Goal: Task Accomplishment & Management: Use online tool/utility

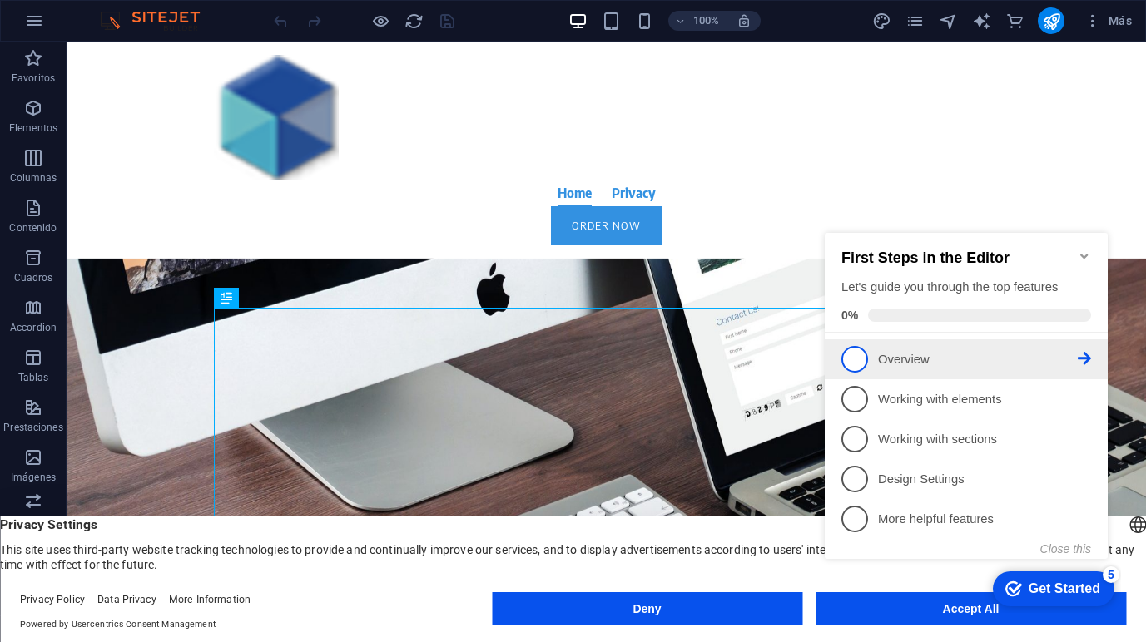
click at [852, 358] on span "1" at bounding box center [854, 359] width 27 height 27
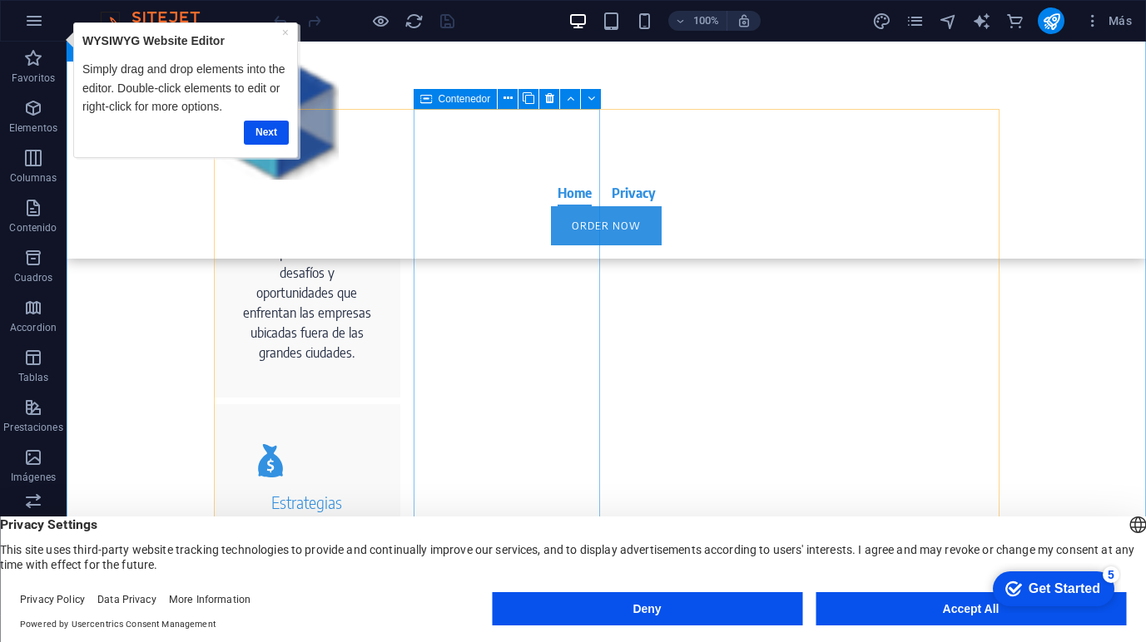
scroll to position [814, 0]
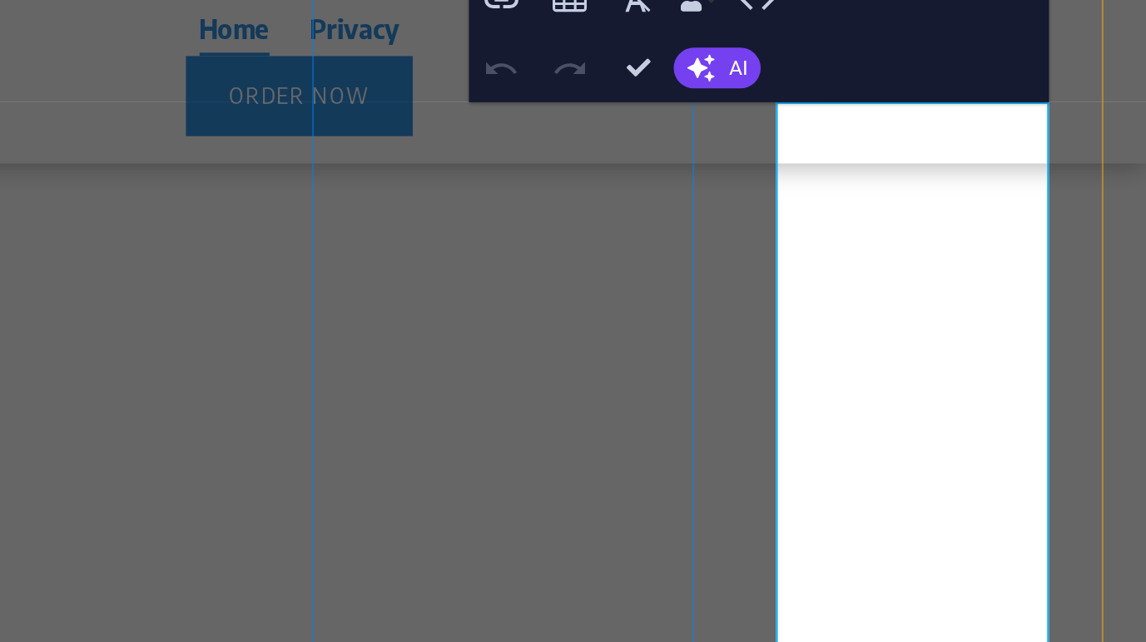
scroll to position [0, 0]
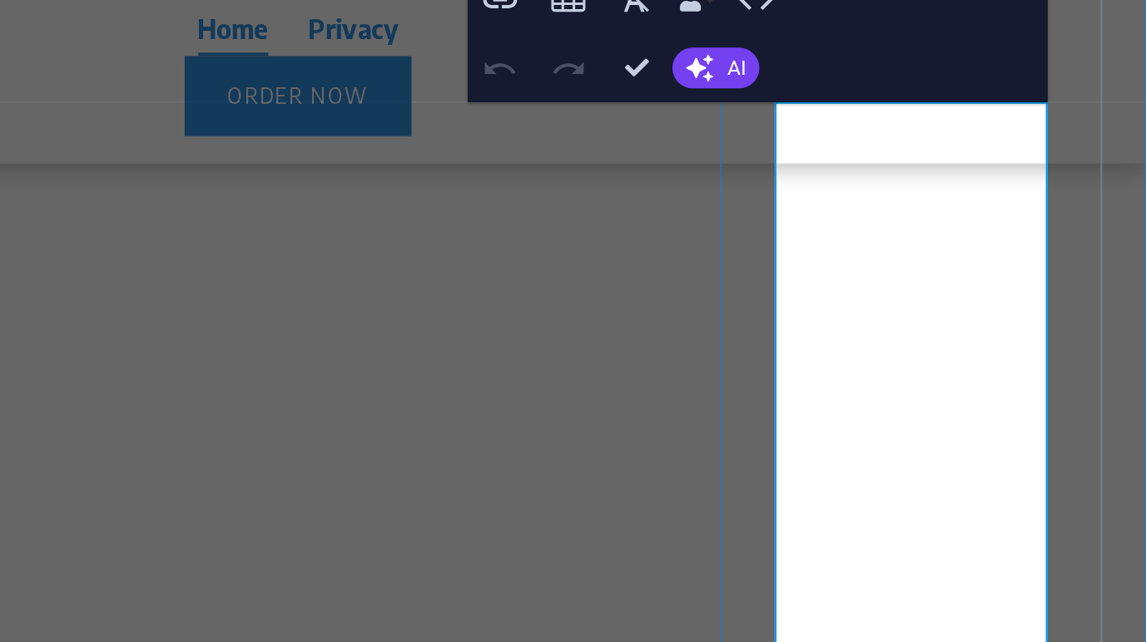
click strong "[Nombre de la Agencia]"
drag, startPoint x: 186, startPoint y: -2, endPoint x: 153, endPoint y: 19, distance: 39.7
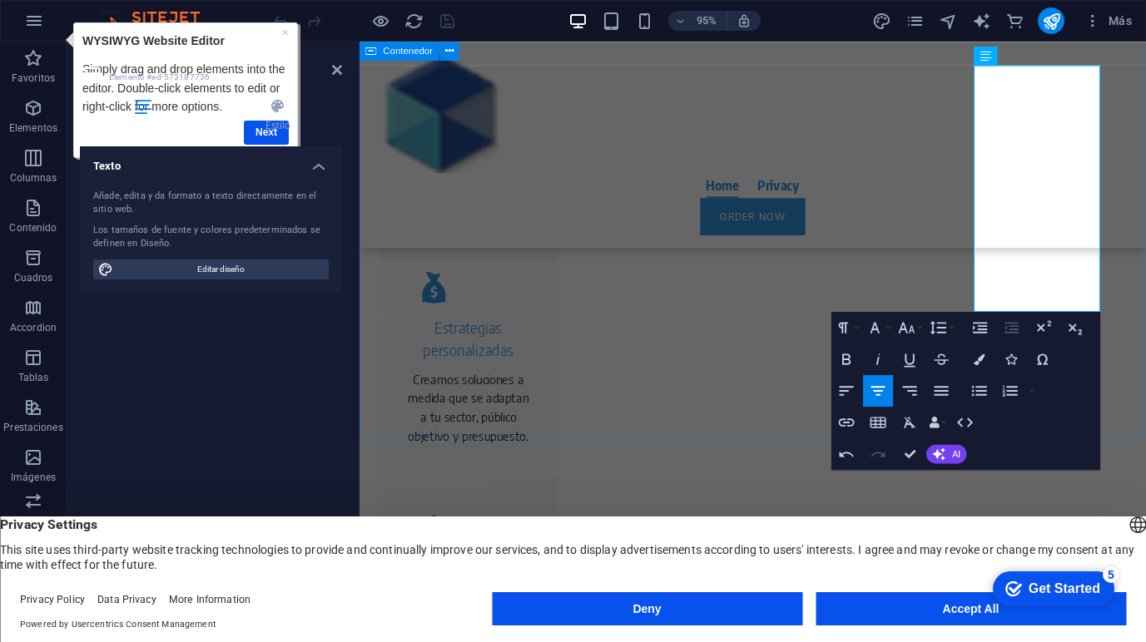
scroll to position [997, 0]
click at [713, 428] on div "Nuestros Servicios ¿Por qué elegirnos? ✅ Expertos en mercados regionales Compre…" at bounding box center [774, 532] width 828 height 1585
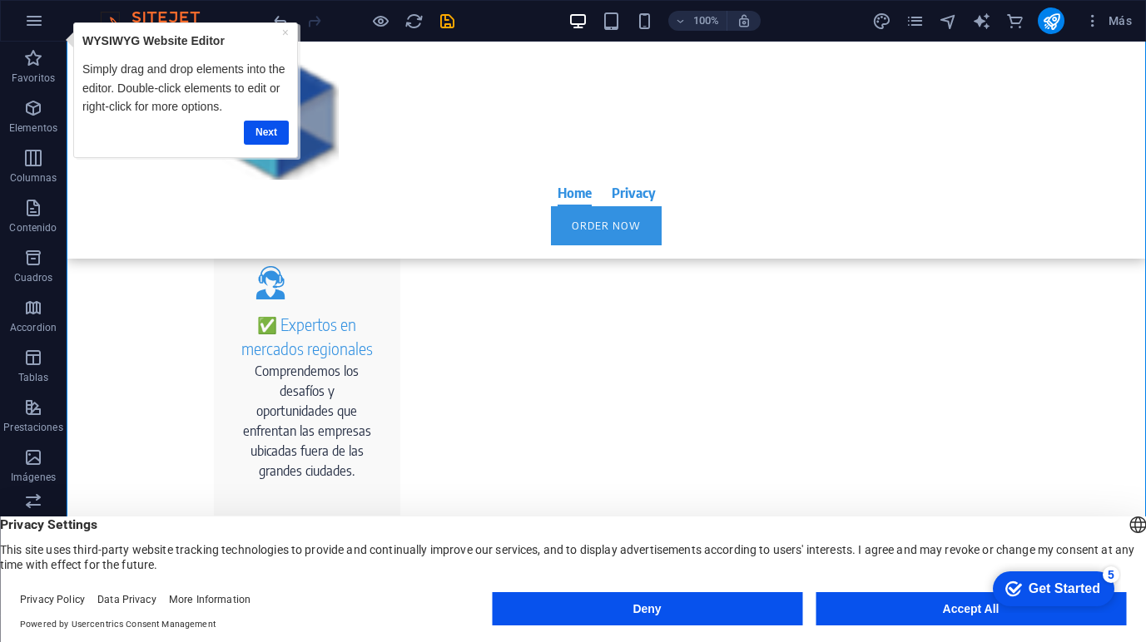
scroll to position [700, 0]
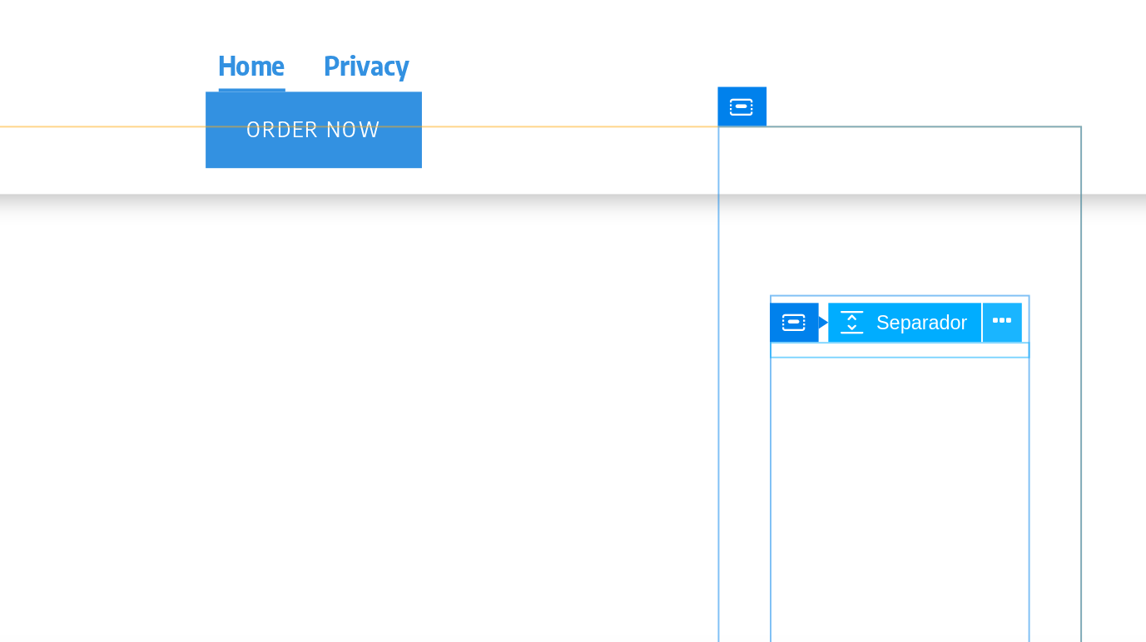
click at [956, 325] on icon at bounding box center [958, 323] width 9 height 17
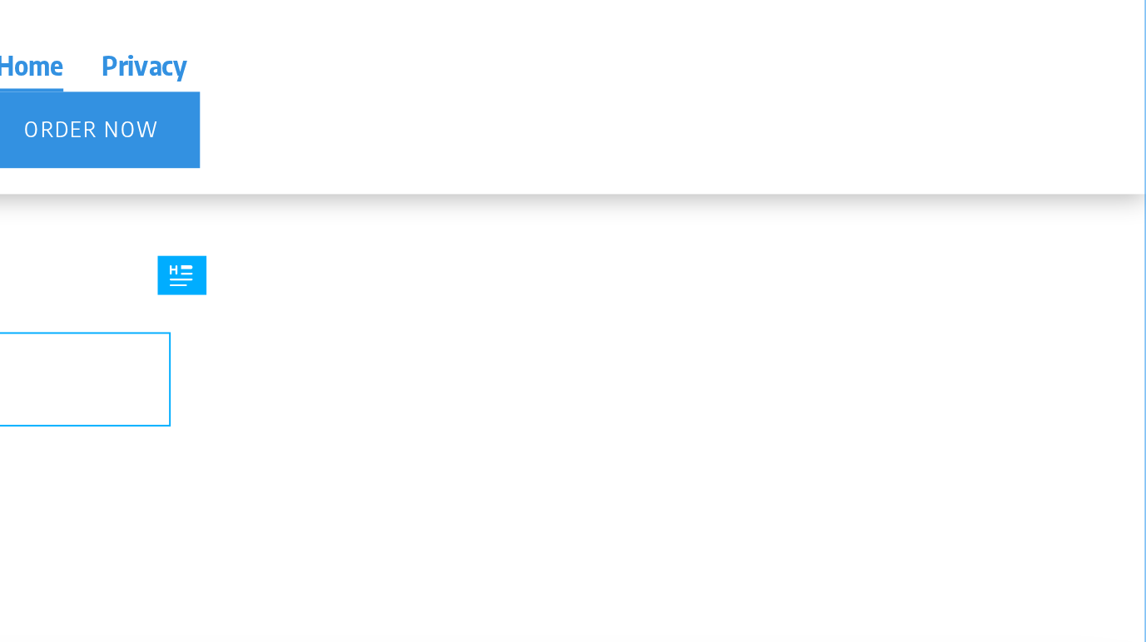
scroll to position [700, 0]
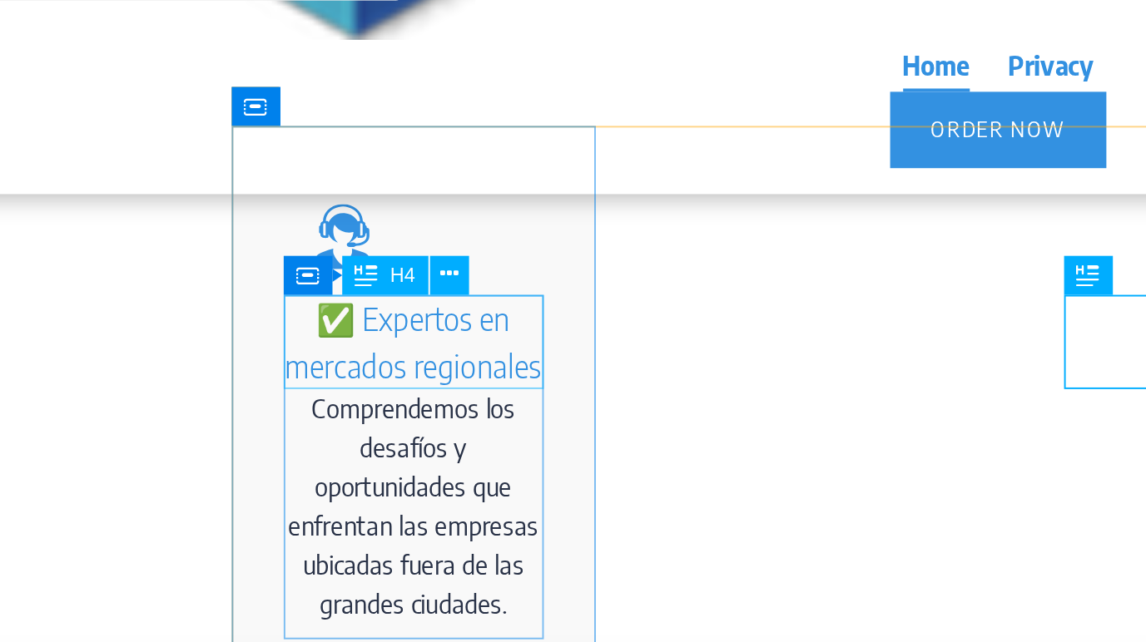
click at [171, 57] on div "✅ Expertos en mercados regionales" at bounding box center [184, 63] width 133 height 48
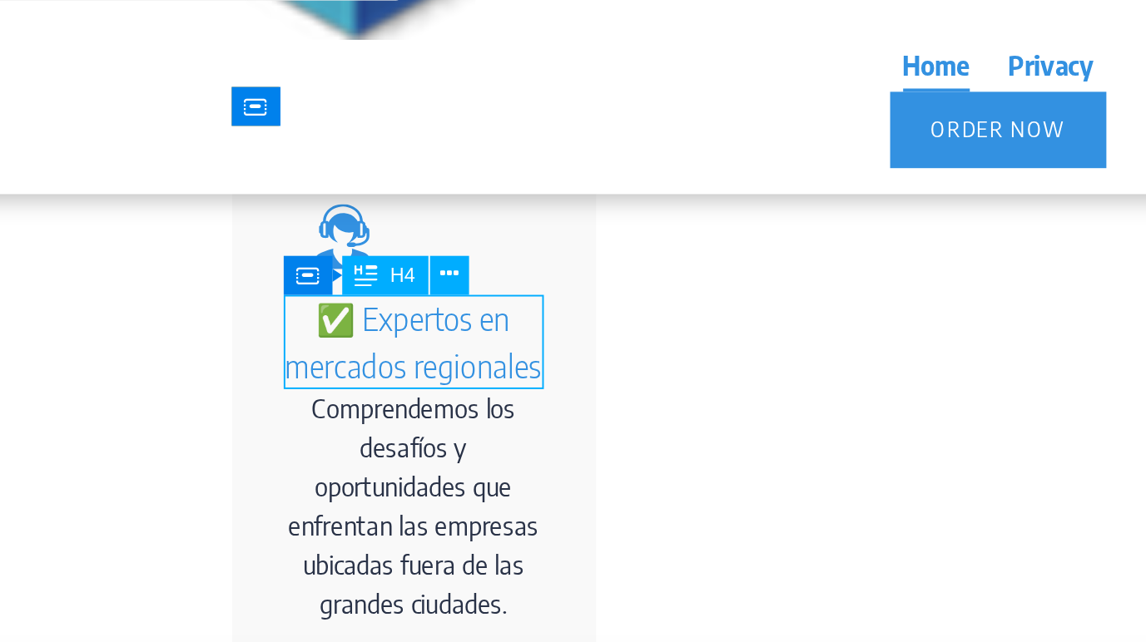
click at [171, 57] on div "✅ Expertos en mercados regionales" at bounding box center [184, 63] width 133 height 48
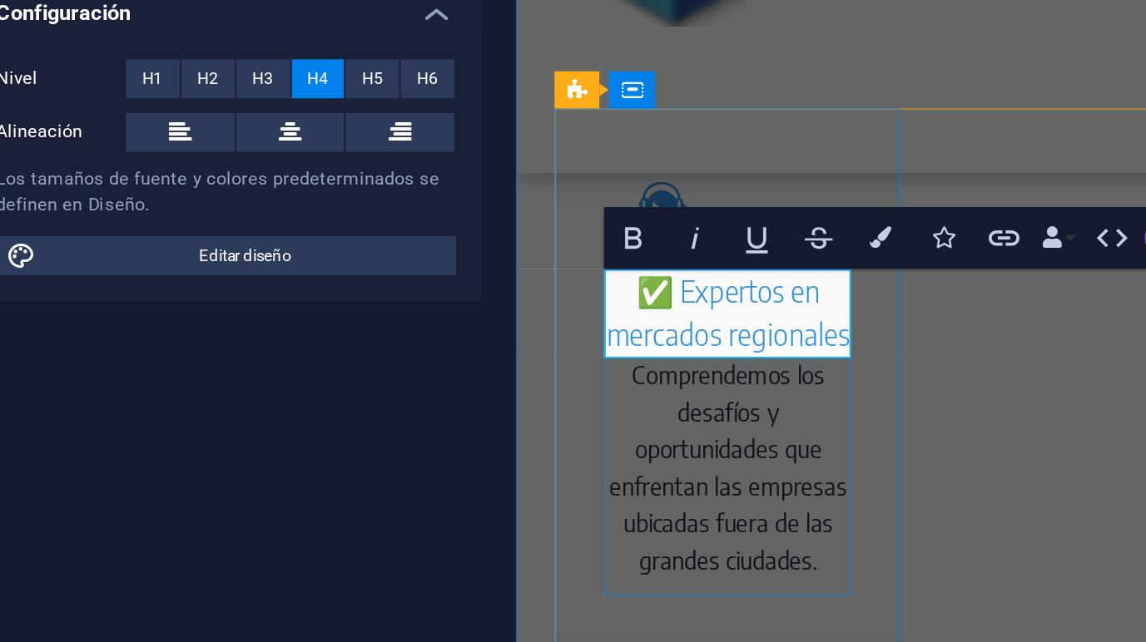
click at [602, 51] on h4 "✅ Expertos en mercados regionales" at bounding box center [630, 63] width 133 height 48
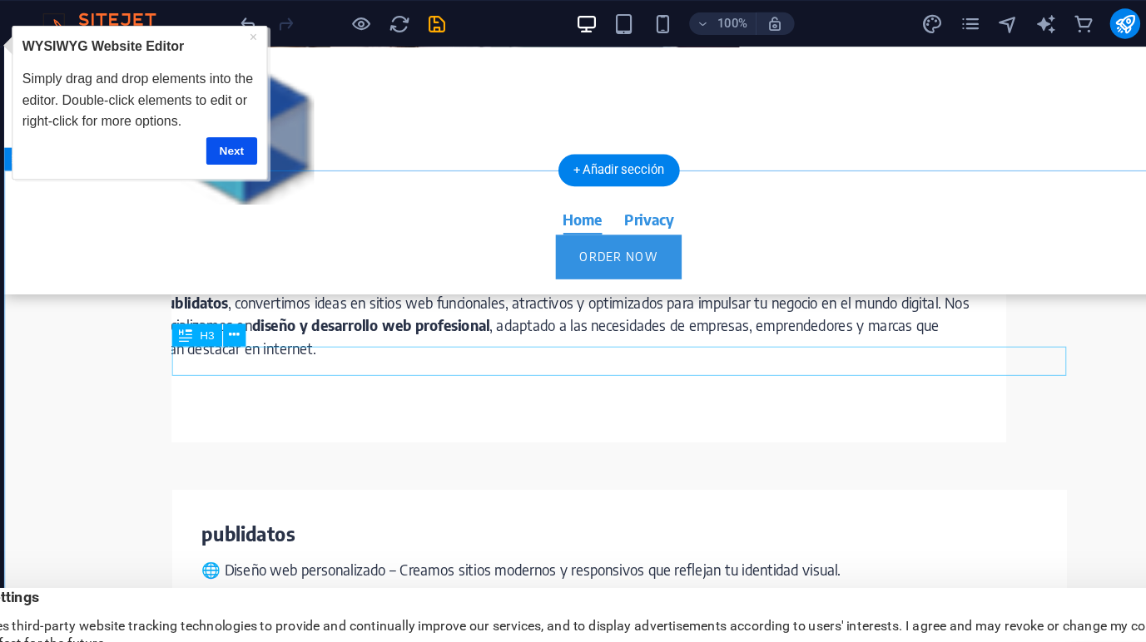
scroll to position [2682, 0]
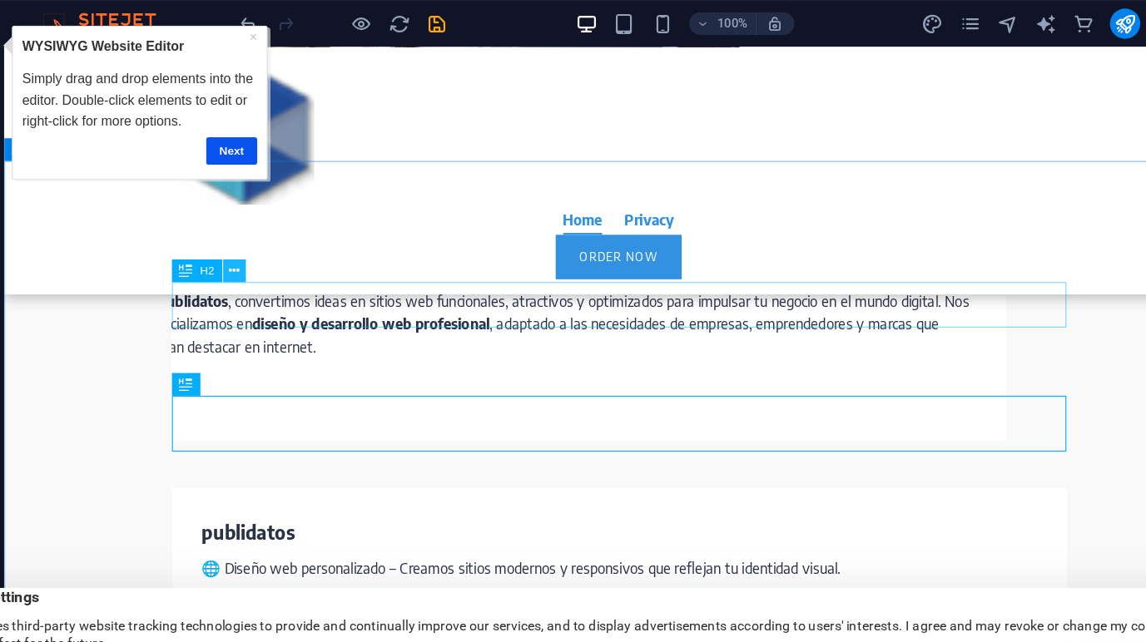
click at [268, 237] on icon at bounding box center [268, 238] width 9 height 17
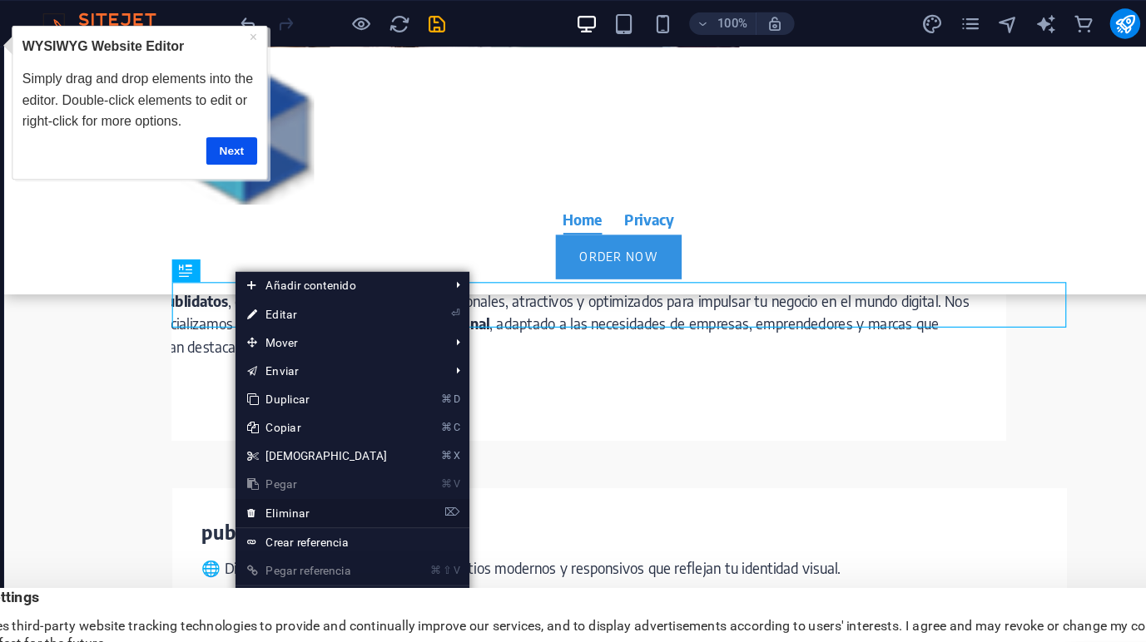
click at [312, 449] on link "⌦ Eliminar" at bounding box center [341, 451] width 143 height 25
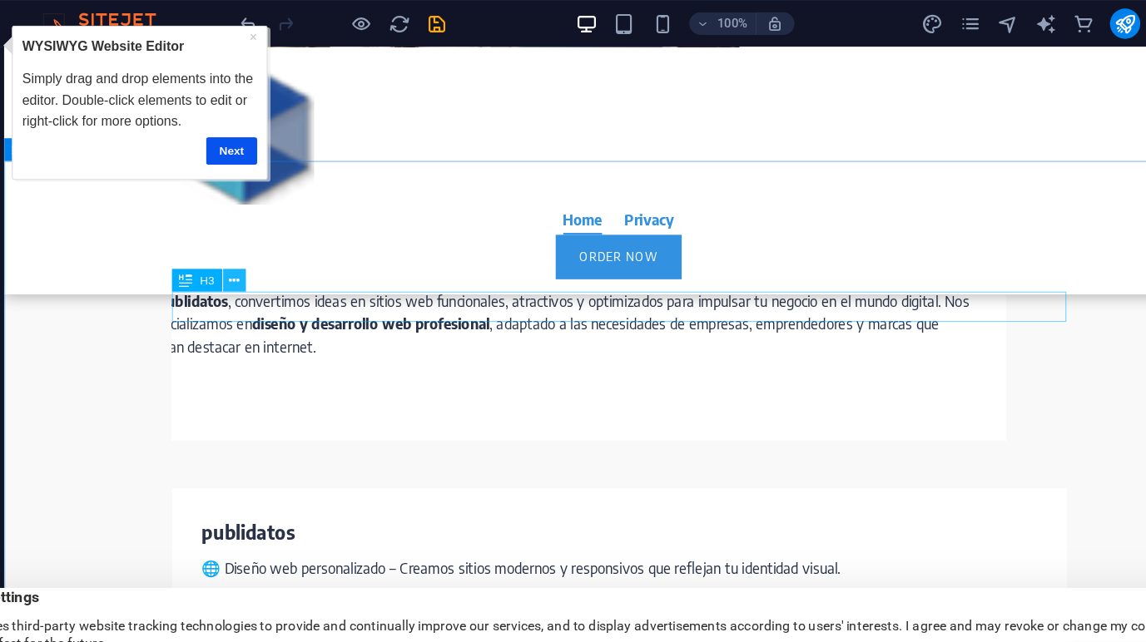
click at [268, 248] on icon at bounding box center [268, 246] width 9 height 17
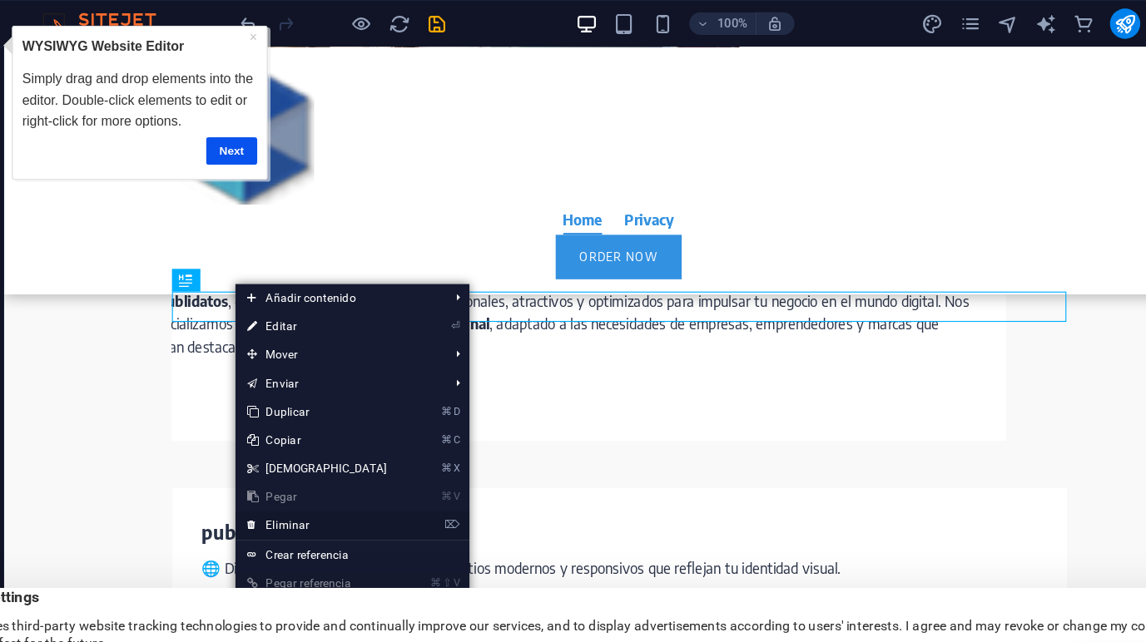
click at [317, 460] on link "⌦ Eliminar" at bounding box center [341, 461] width 143 height 25
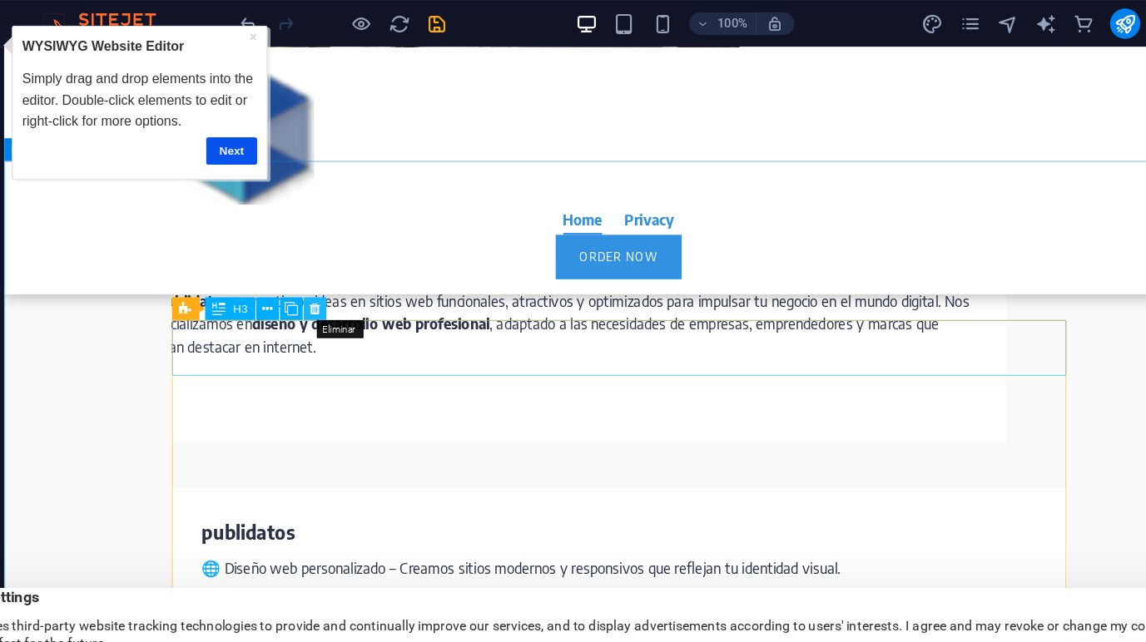
click at [337, 270] on icon at bounding box center [339, 271] width 9 height 17
click at [335, 271] on icon at bounding box center [339, 271] width 9 height 17
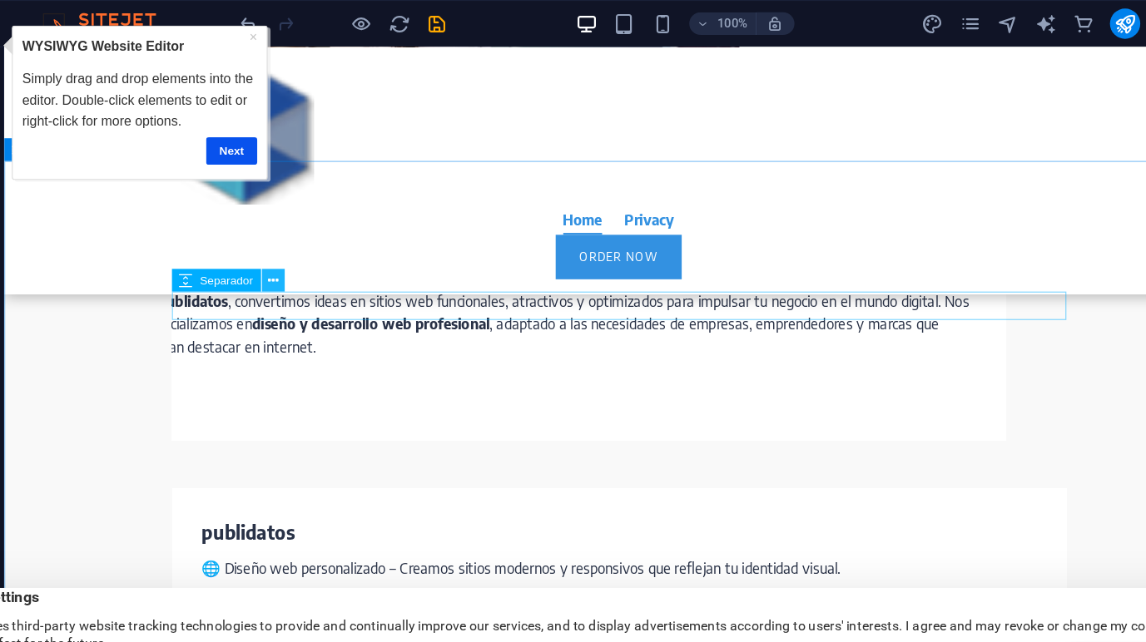
click at [304, 245] on icon at bounding box center [302, 246] width 9 height 17
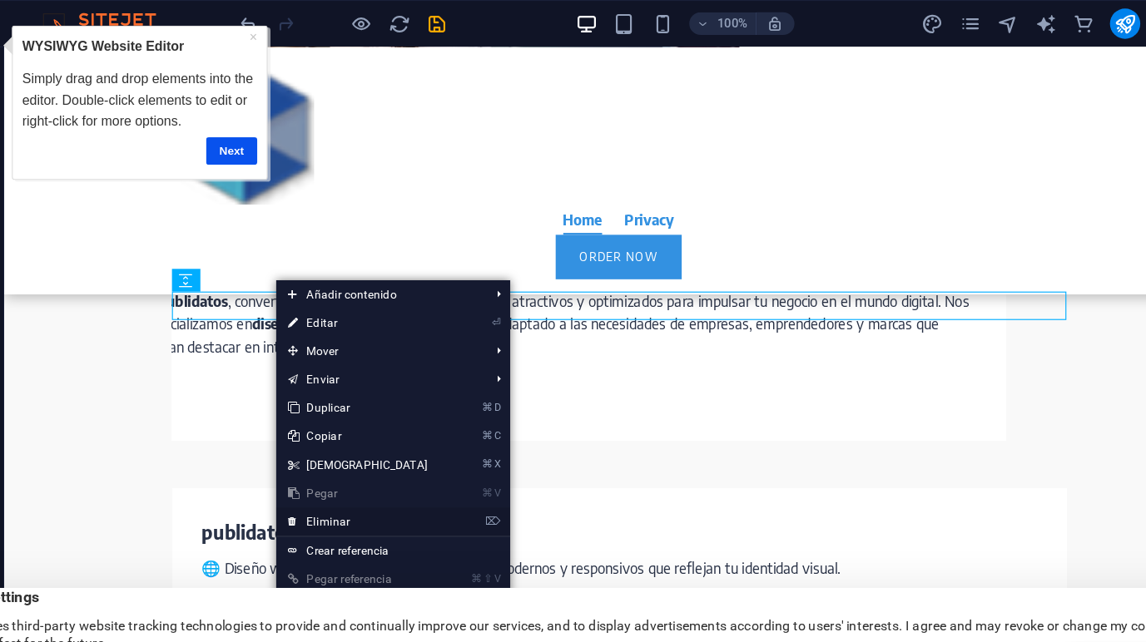
click at [352, 458] on link "⌦ Eliminar" at bounding box center [376, 458] width 143 height 25
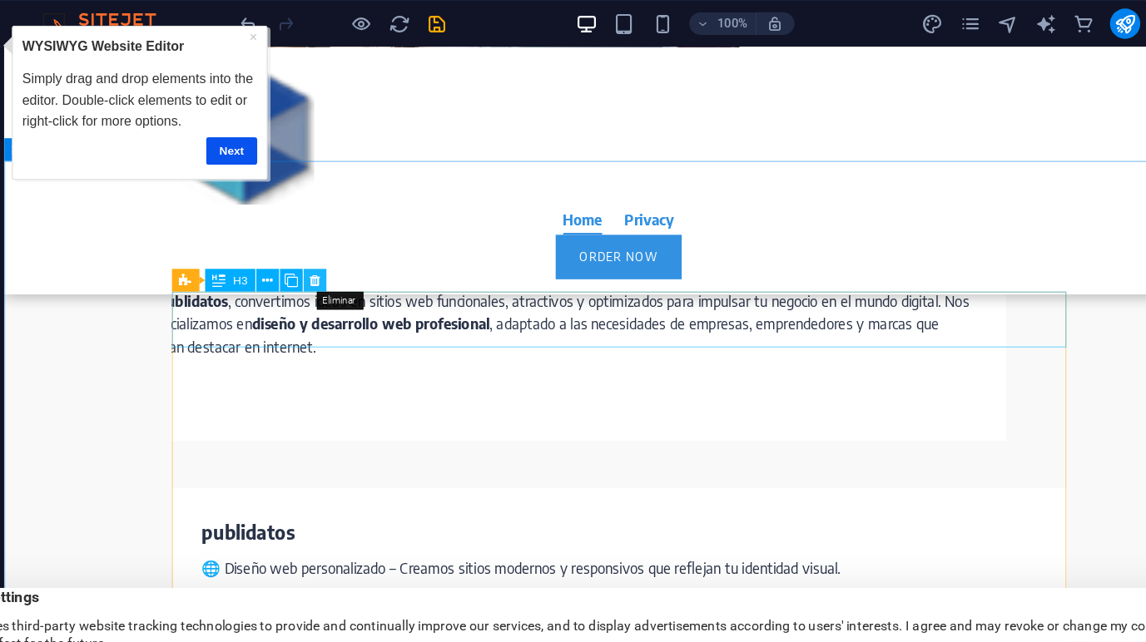
click at [341, 245] on icon at bounding box center [339, 246] width 9 height 17
click at [338, 250] on icon at bounding box center [339, 246] width 9 height 17
click at [341, 252] on icon at bounding box center [339, 246] width 9 height 17
click at [340, 245] on icon at bounding box center [339, 246] width 9 height 17
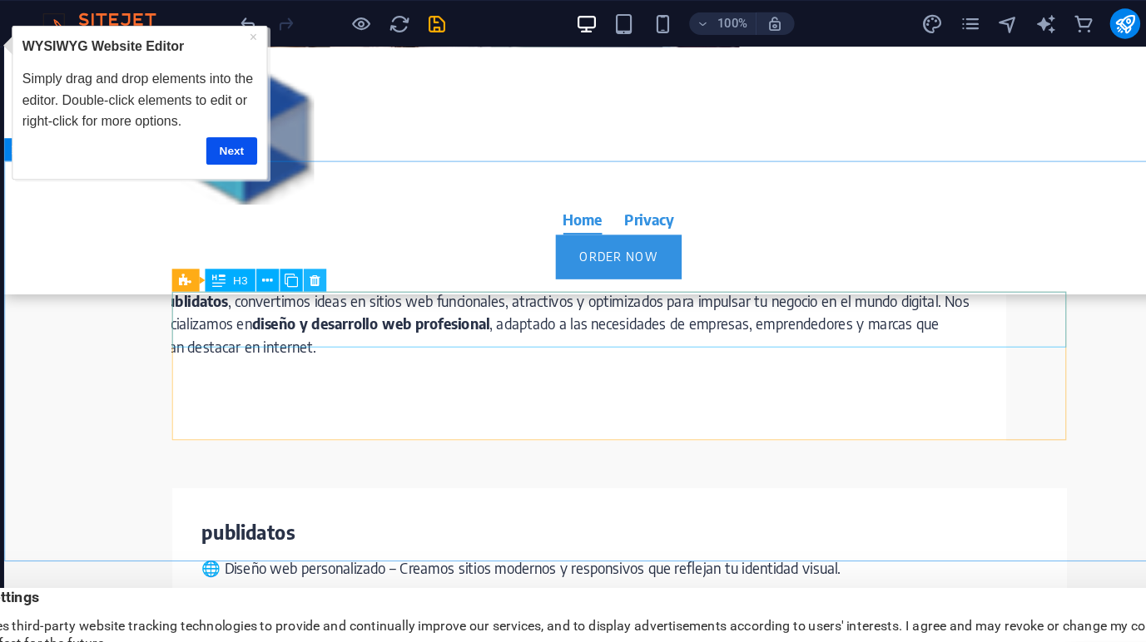
click at [340, 245] on icon at bounding box center [339, 246] width 9 height 17
click at [339, 244] on icon at bounding box center [339, 246] width 9 height 17
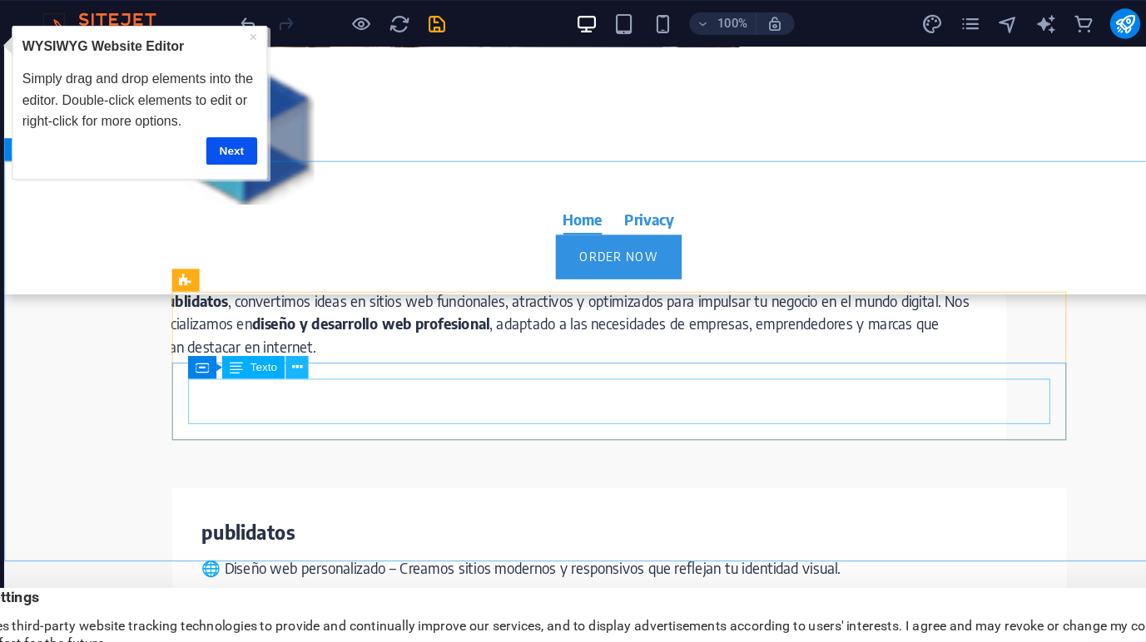
click at [325, 325] on icon at bounding box center [324, 323] width 9 height 17
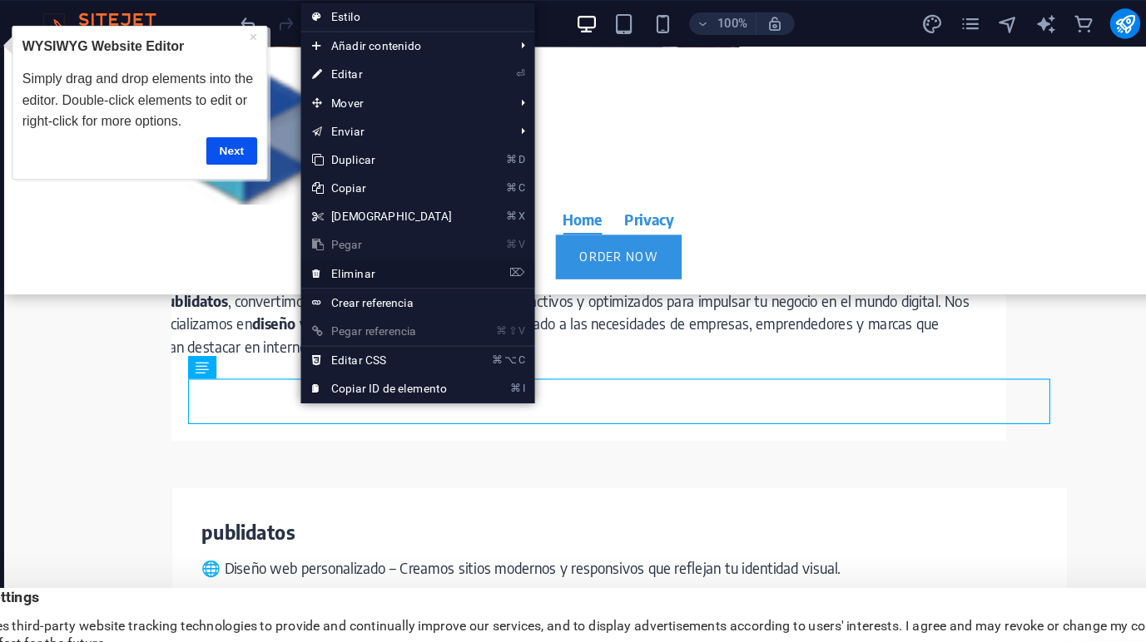
click at [365, 241] on link "⌦ Eliminar" at bounding box center [398, 240] width 143 height 25
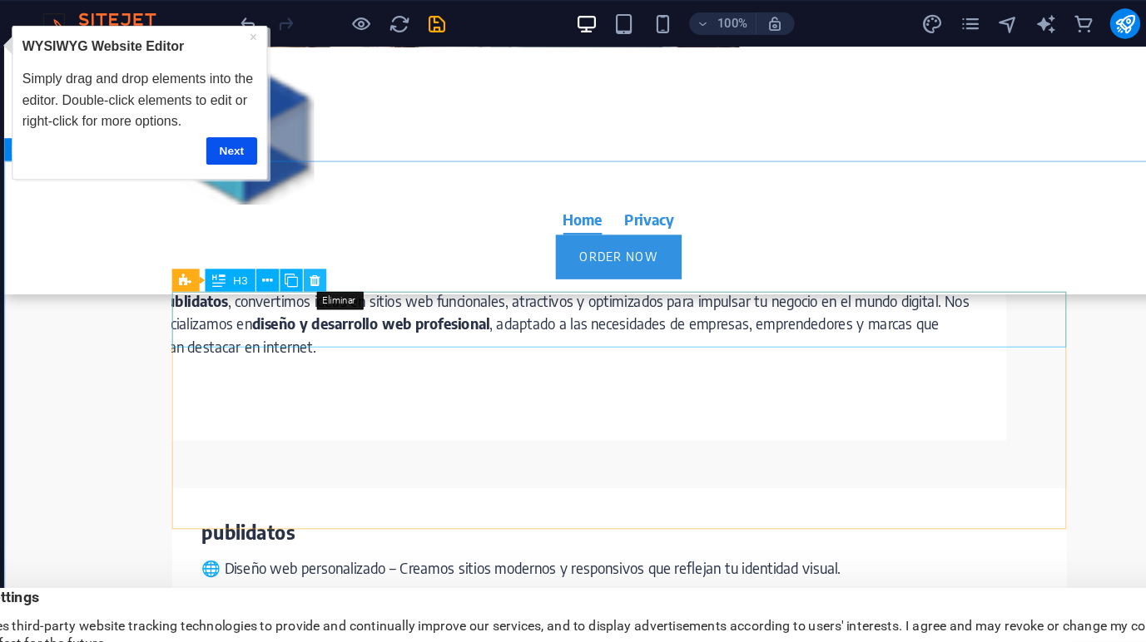
click at [340, 242] on icon at bounding box center [339, 246] width 9 height 17
click at [338, 246] on icon at bounding box center [339, 246] width 9 height 17
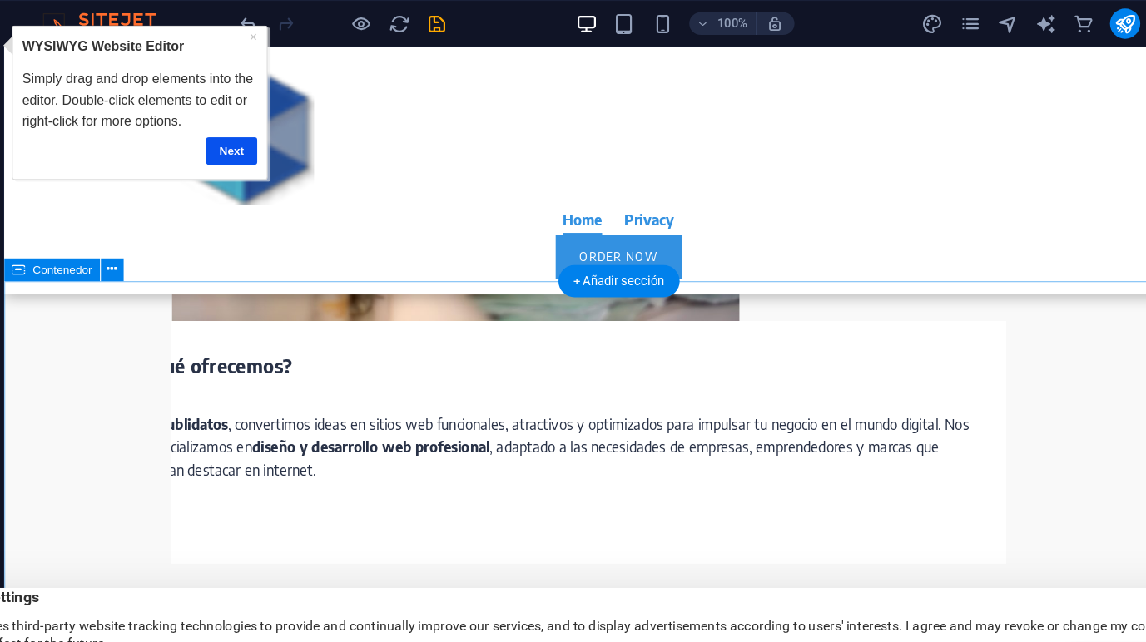
scroll to position [2577, 0]
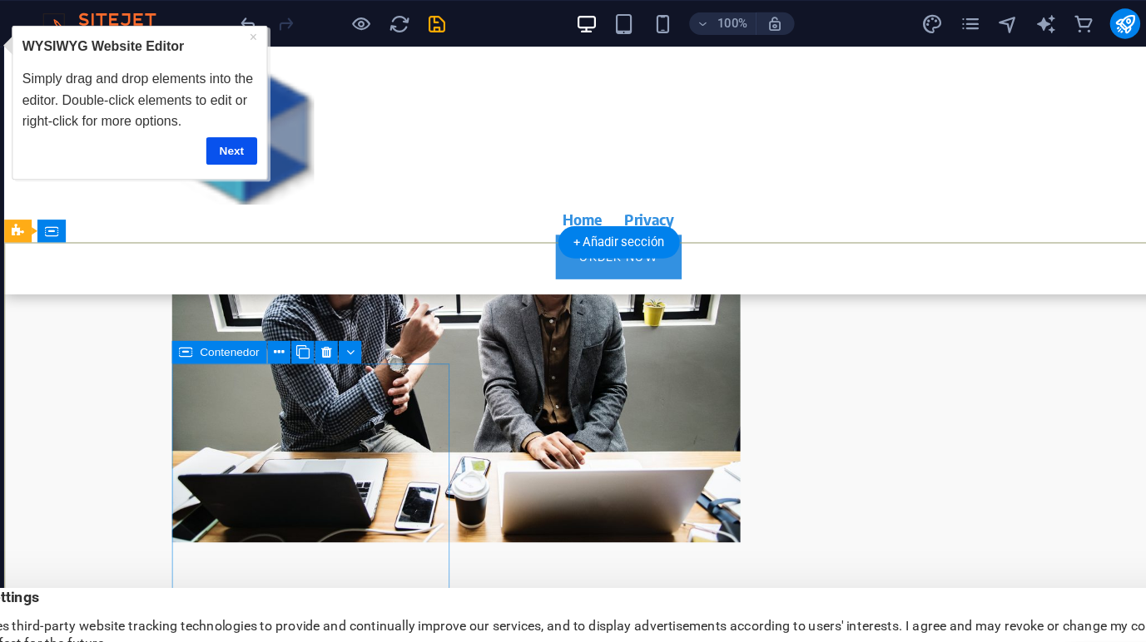
scroll to position [3269, 0]
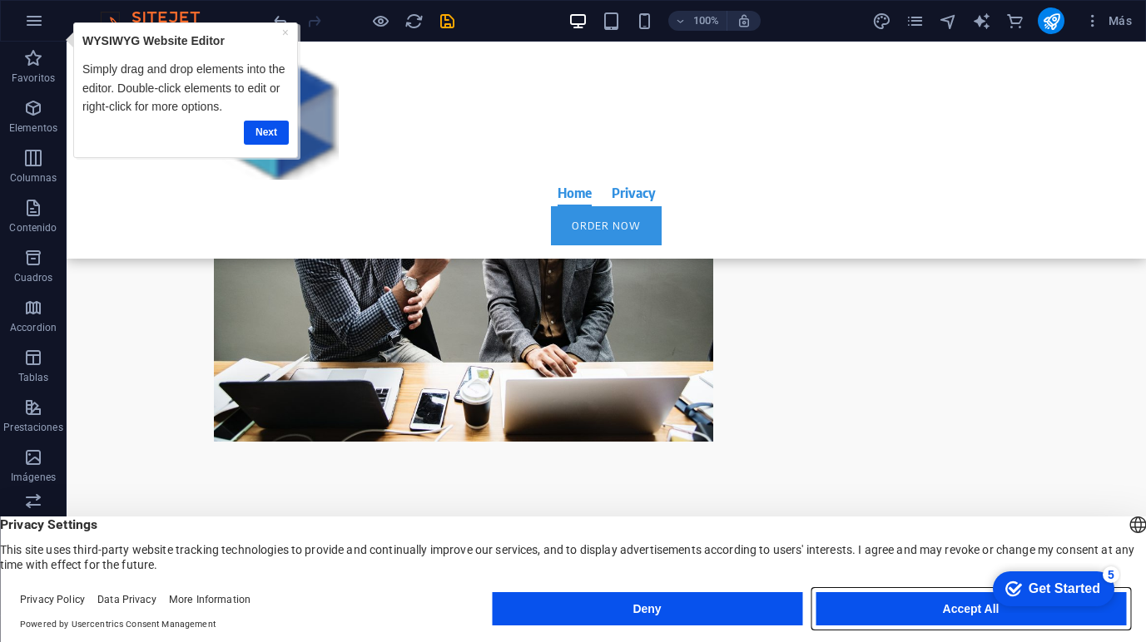
click at [908, 619] on button "Accept All" at bounding box center [971, 609] width 310 height 33
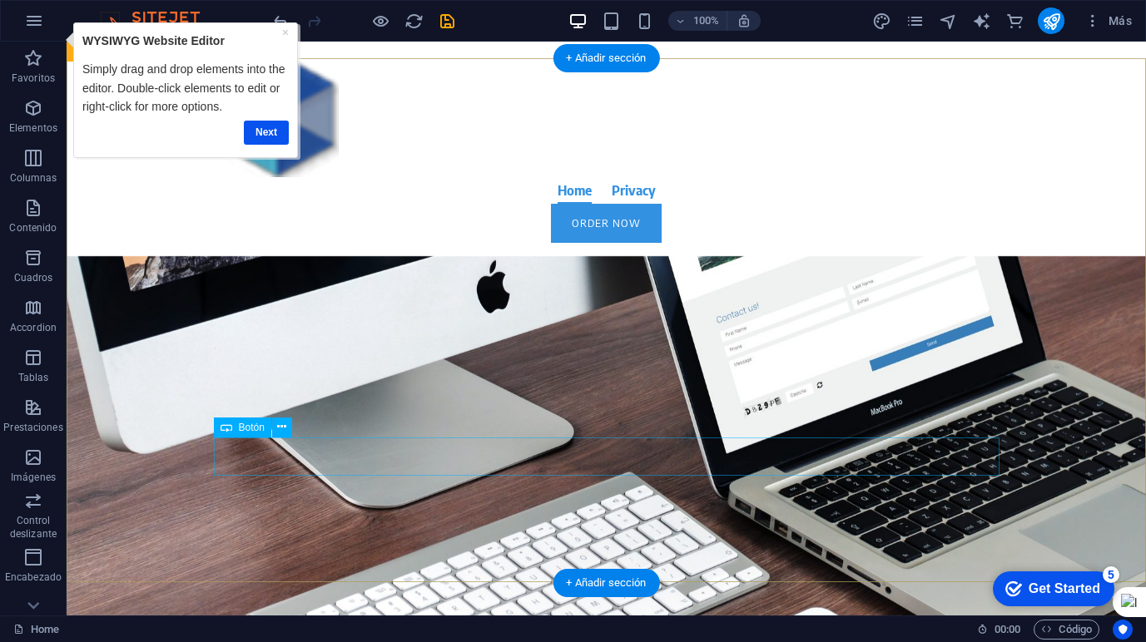
scroll to position [0, 0]
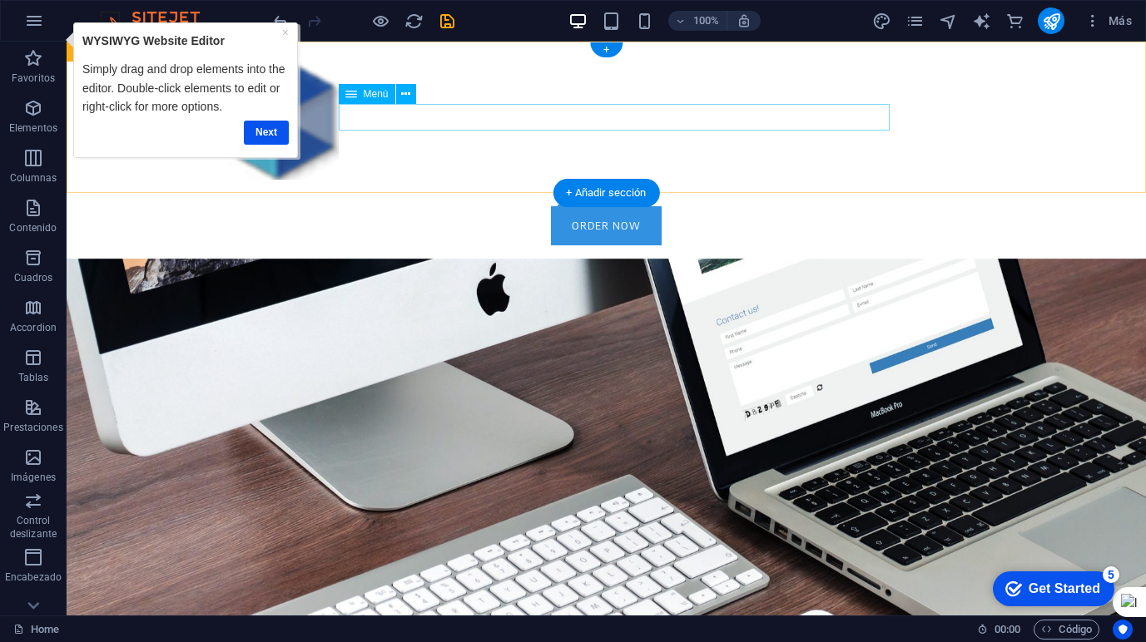
click at [645, 180] on nav "Home Privacy" at bounding box center [607, 193] width 786 height 27
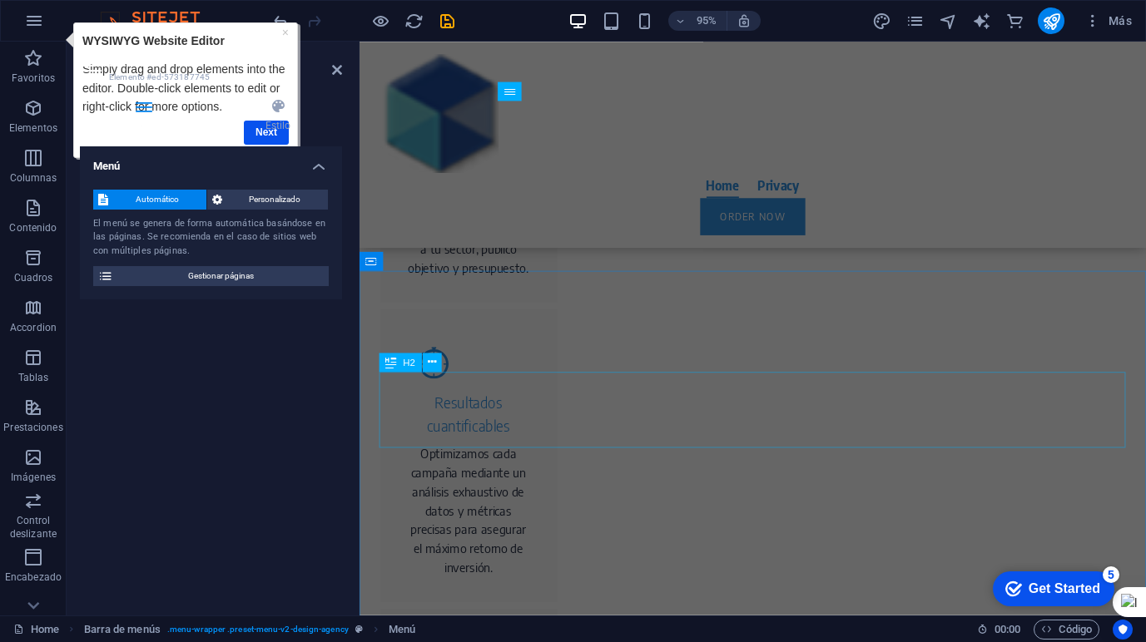
scroll to position [1191, 0]
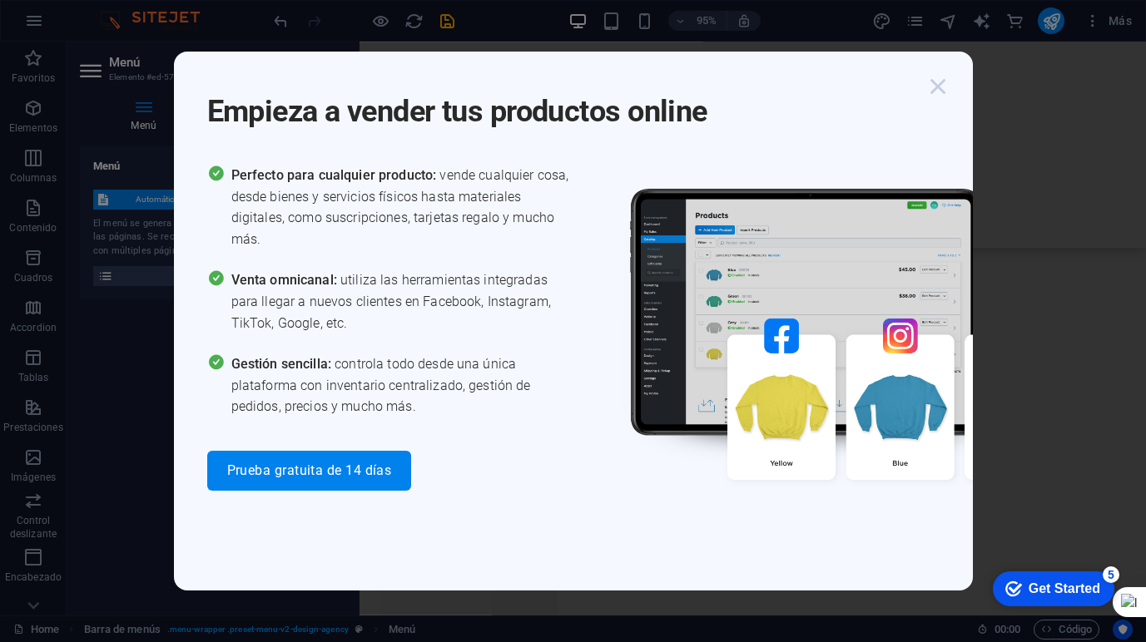
click at [934, 82] on icon "button" at bounding box center [938, 87] width 30 height 30
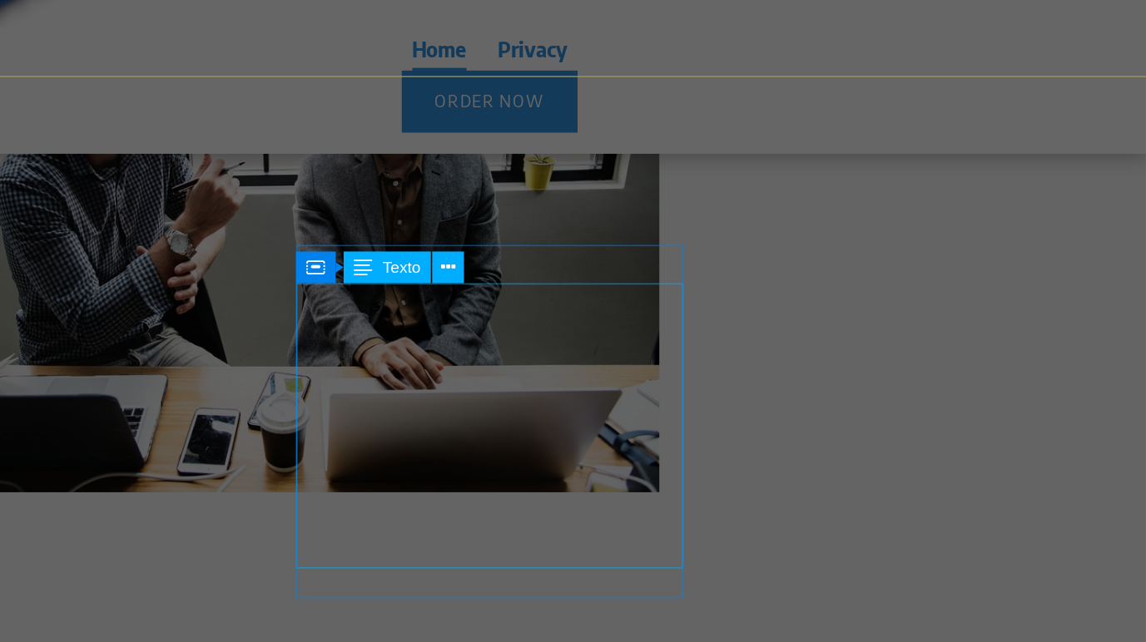
scroll to position [0, 0]
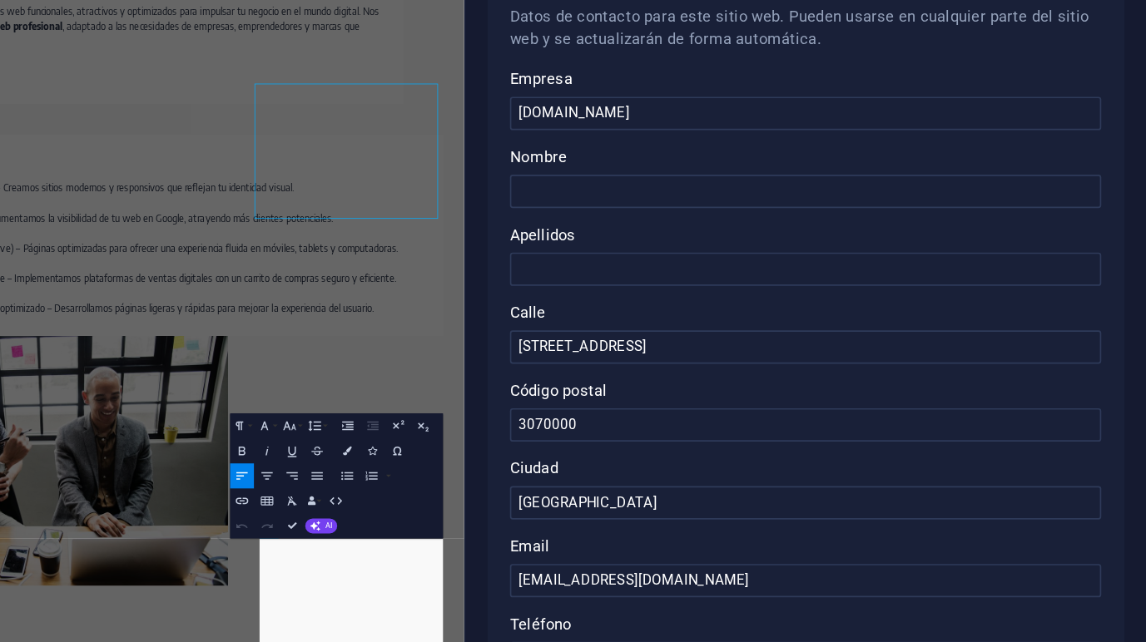
scroll to position [3191, 0]
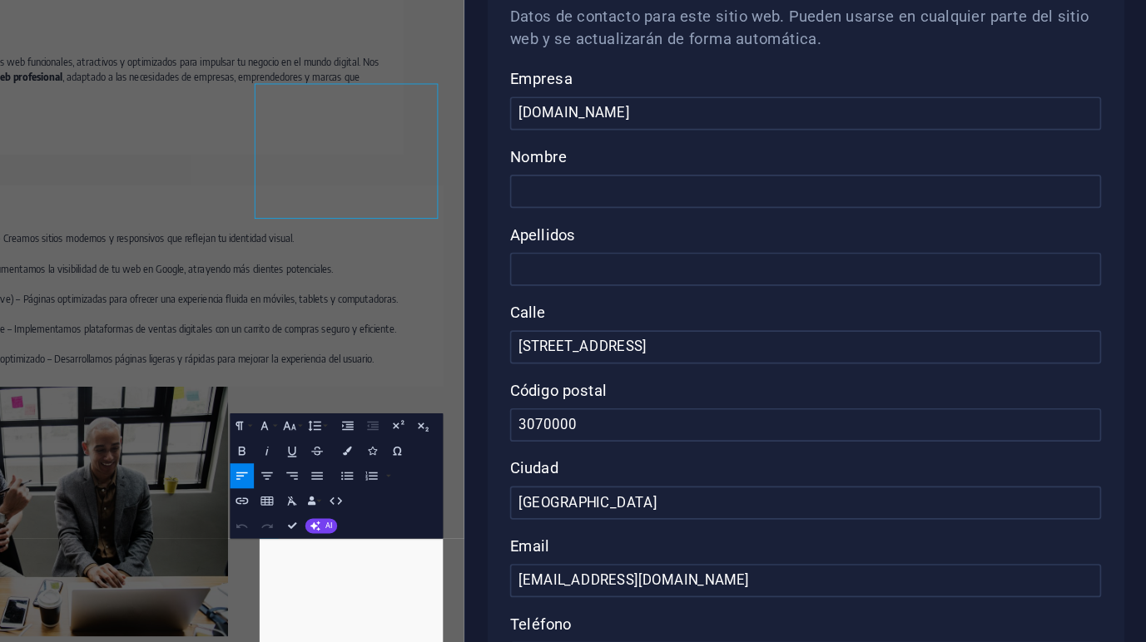
click at [940, 469] on div "Datos de contacto para este sitio web. Pueden usarse en cualquier parte del sit…" at bounding box center [942, 374] width 380 height 456
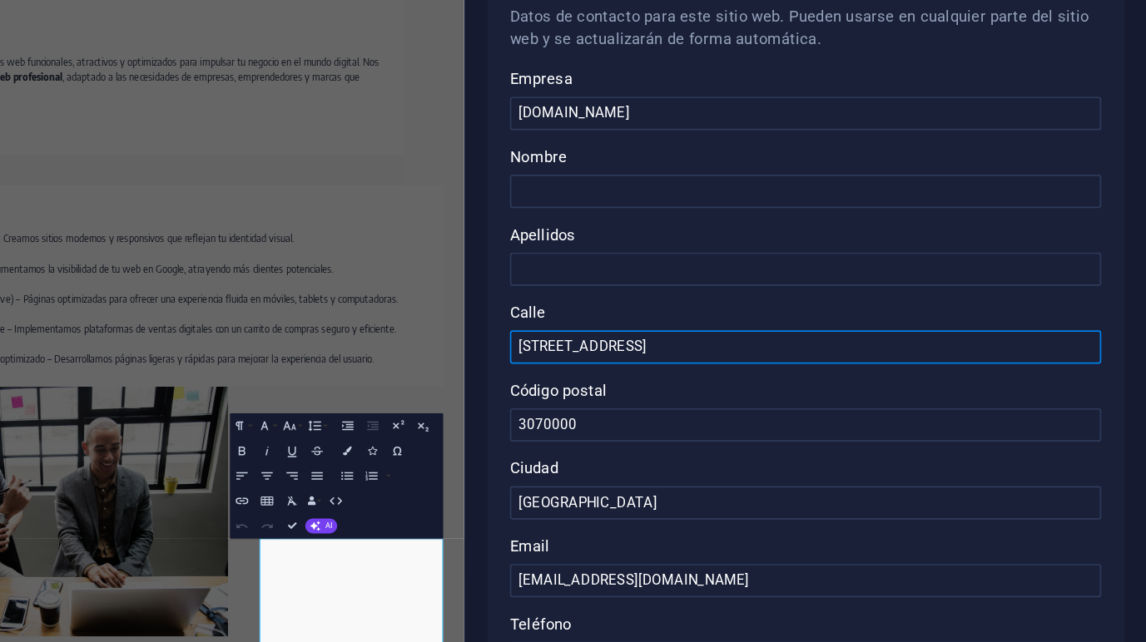
click at [863, 362] on input "[STREET_ADDRESS]" at bounding box center [943, 364] width 354 height 20
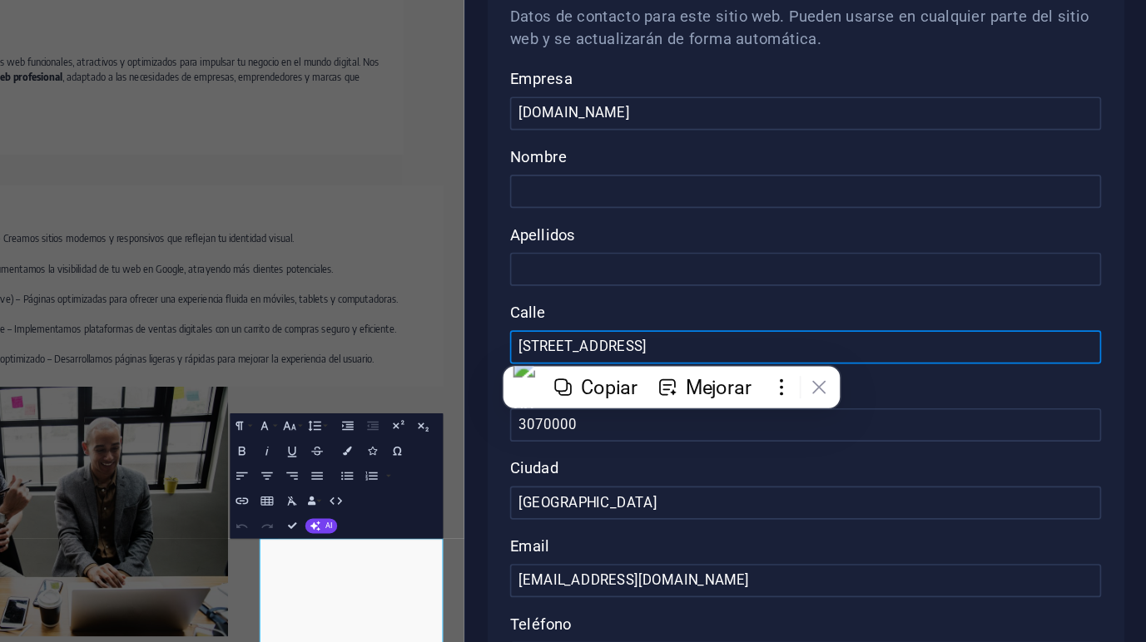
click at [863, 362] on input "[STREET_ADDRESS]" at bounding box center [943, 364] width 354 height 20
paste input "[PERSON_NAME]"
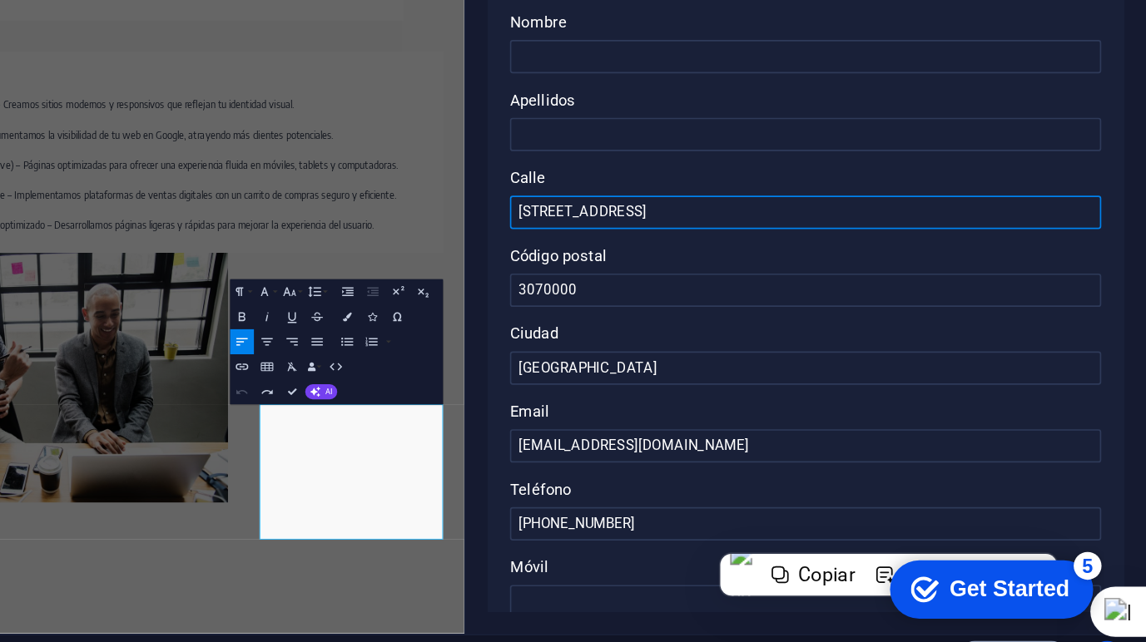
click at [851, 365] on input "[STREET_ADDRESS]" at bounding box center [943, 364] width 354 height 20
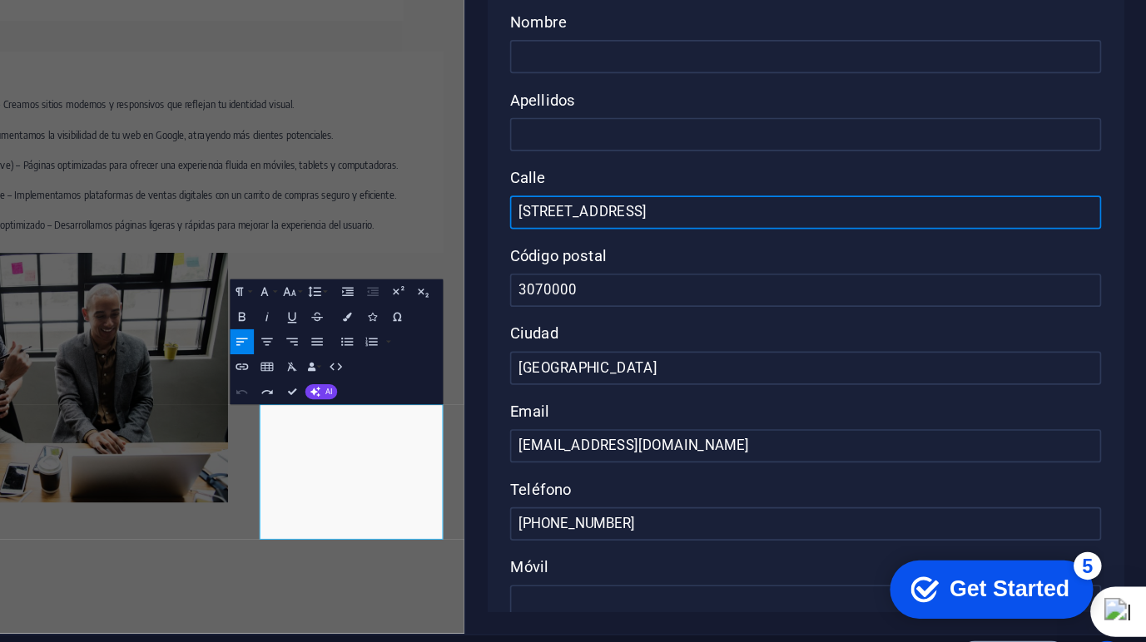
click at [851, 365] on input "[STREET_ADDRESS]" at bounding box center [943, 364] width 354 height 20
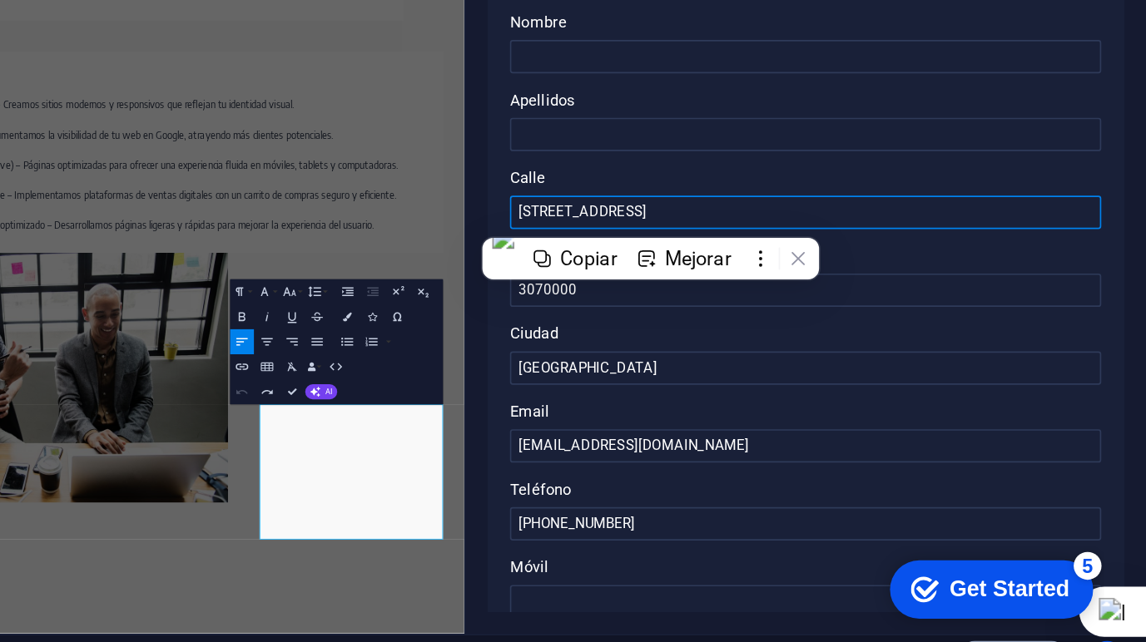
click at [851, 365] on input "[STREET_ADDRESS]" at bounding box center [943, 364] width 354 height 20
paste input "[STREET_ADDRESS]"
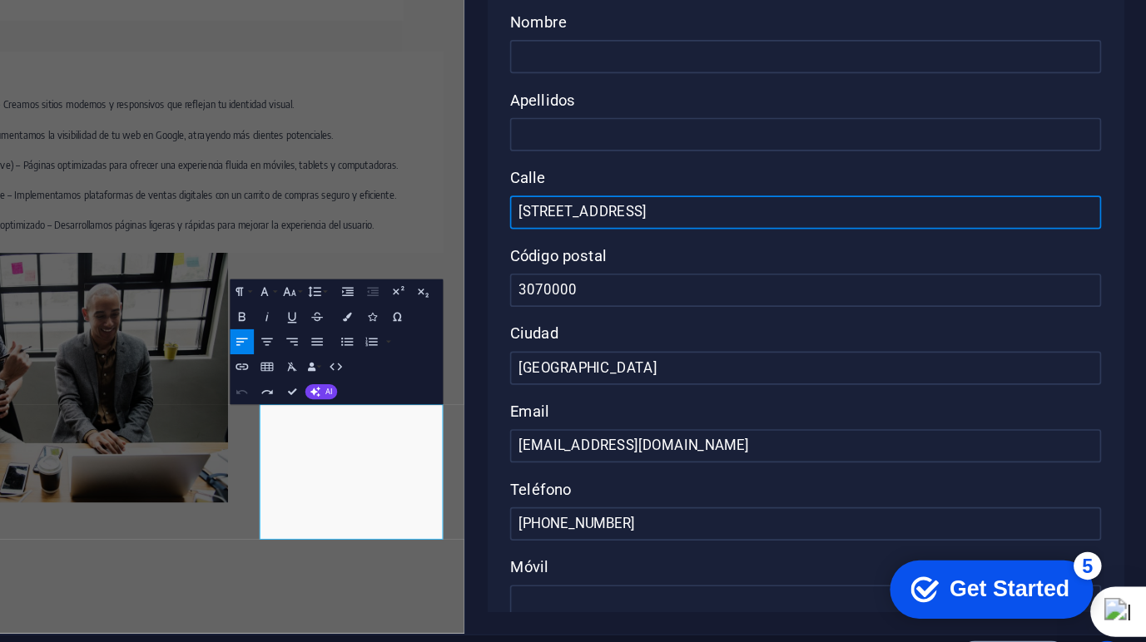
paste input "Unit 1W CHL591877"
click at [843, 365] on input "[STREET_ADDRESS] CHL591877" at bounding box center [943, 364] width 354 height 20
type input "[STREET_ADDRESS] CHL591877"
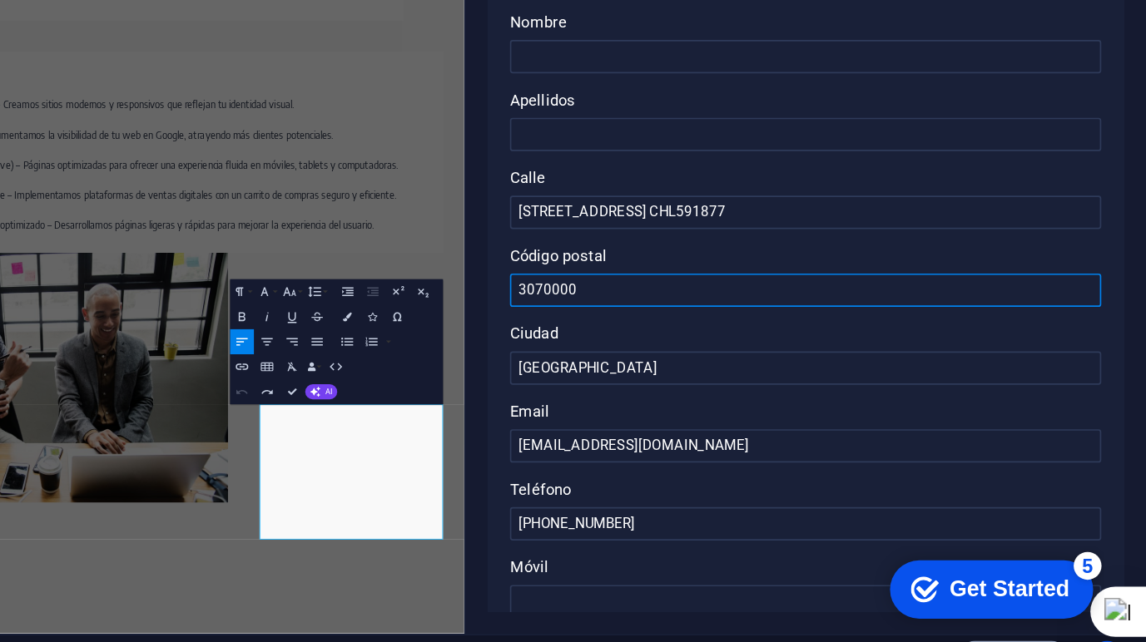
click at [815, 410] on input "3070000" at bounding box center [943, 410] width 354 height 20
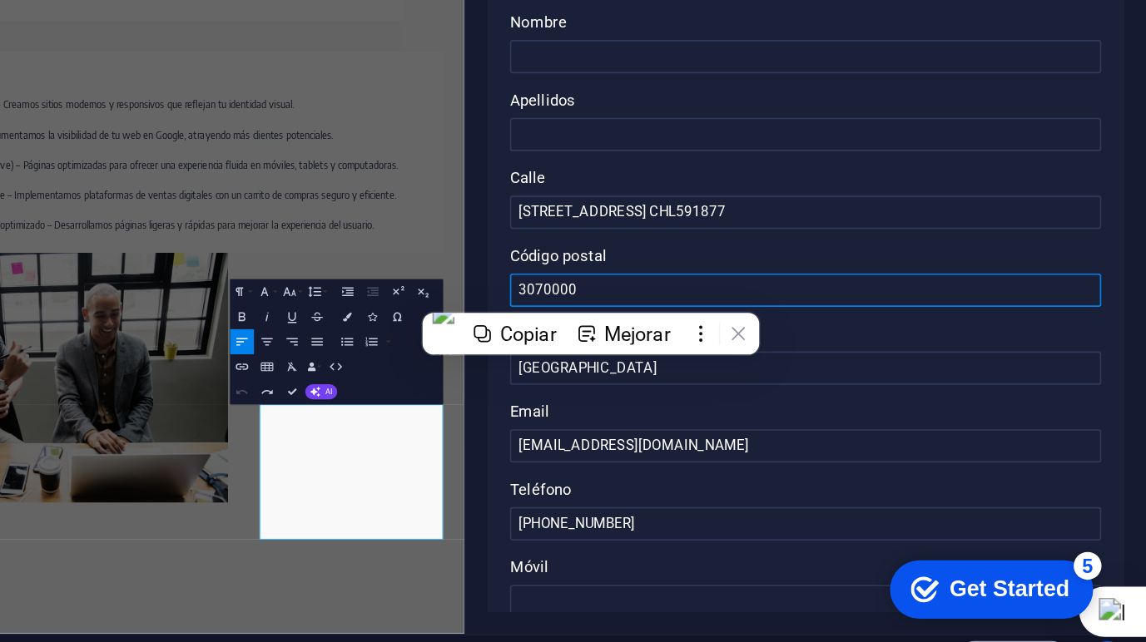
click at [815, 410] on input "3070000" at bounding box center [943, 410] width 354 height 20
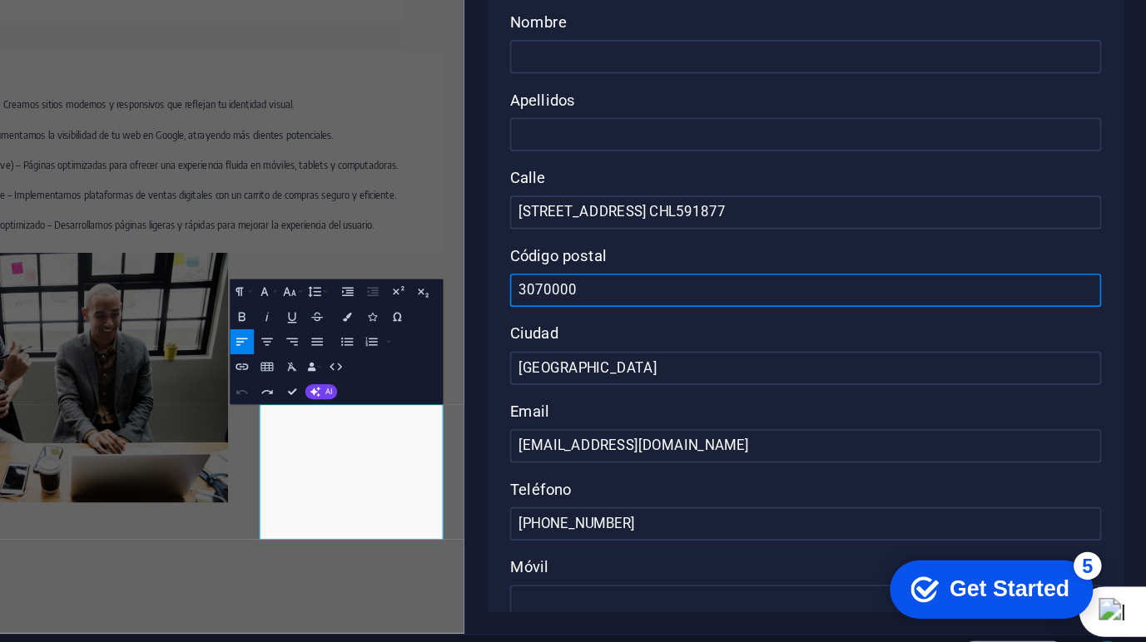
paste input "3192-4177"
type input "33192-4177"
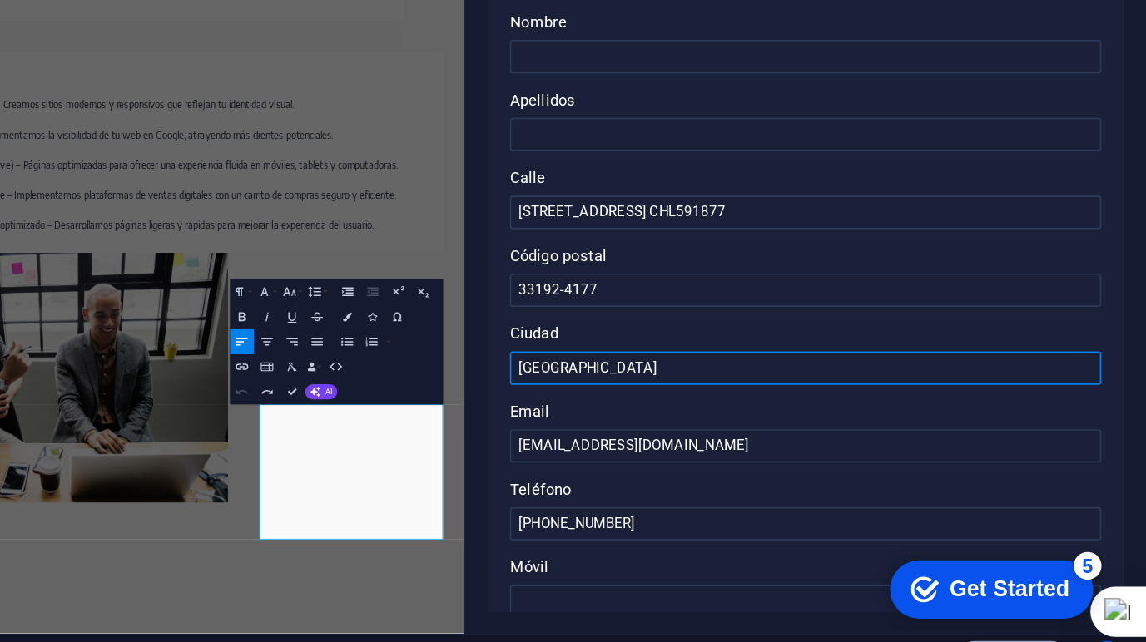
click at [800, 459] on input "[GEOGRAPHIC_DATA]" at bounding box center [943, 457] width 354 height 20
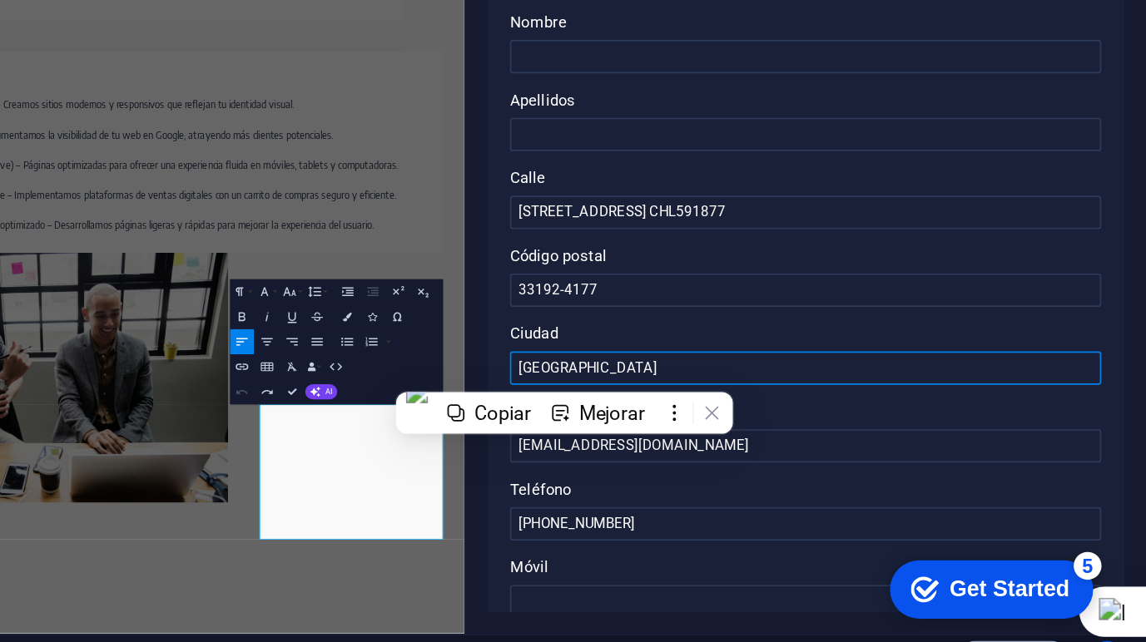
paste input "[GEOGRAPHIC_DATA]"
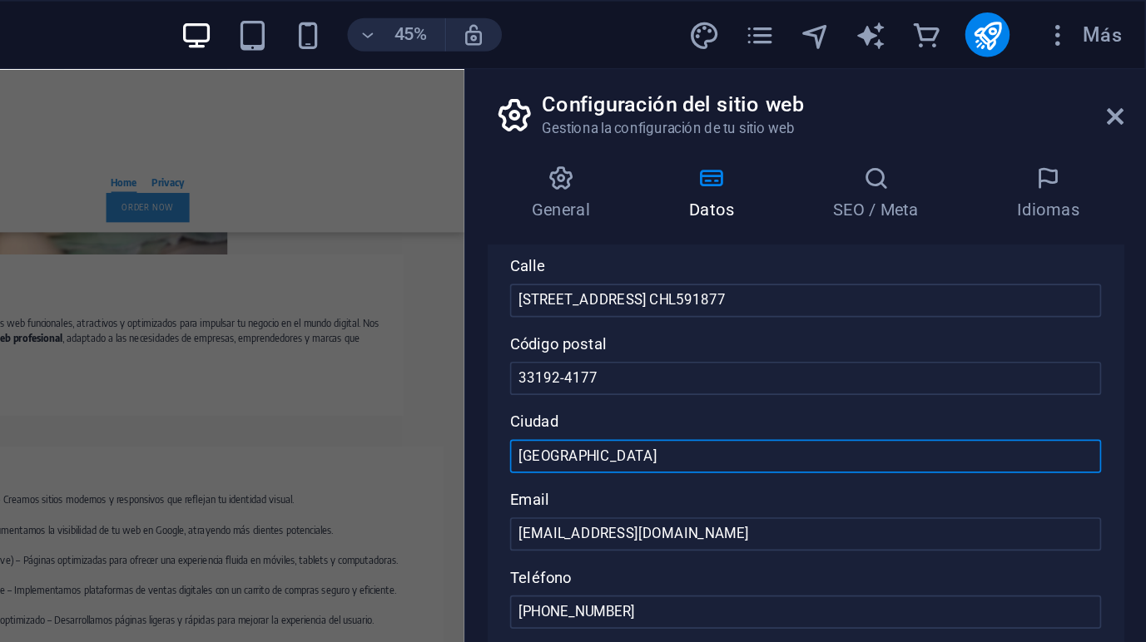
scroll to position [343, 0]
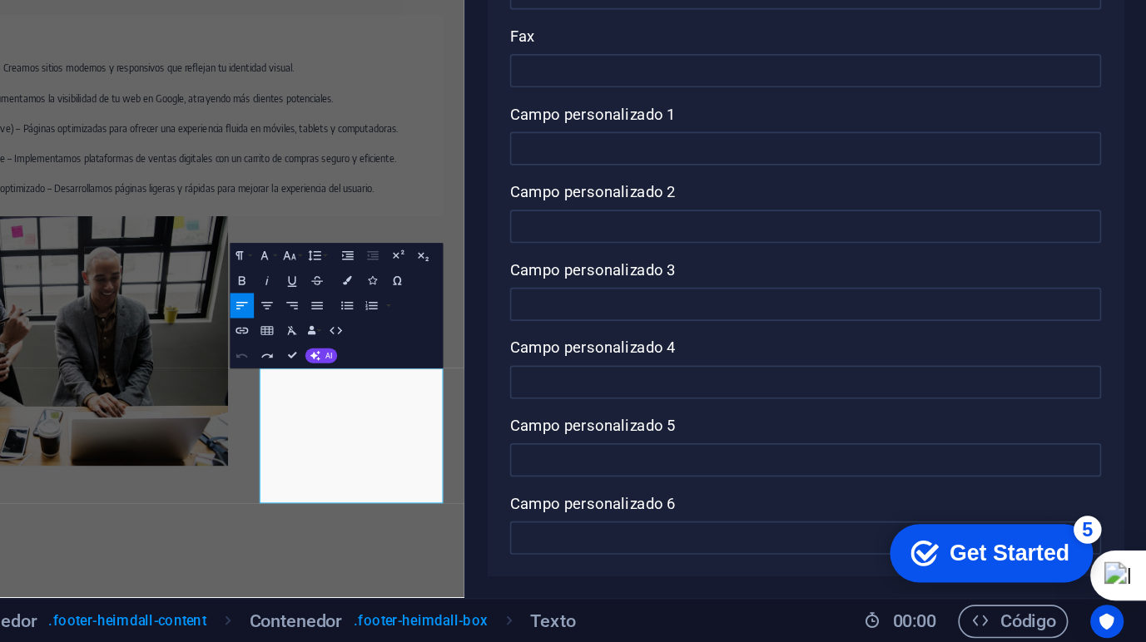
type input "[GEOGRAPHIC_DATA]"
click at [925, 539] on div "Get Started" at bounding box center [952, 535] width 72 height 15
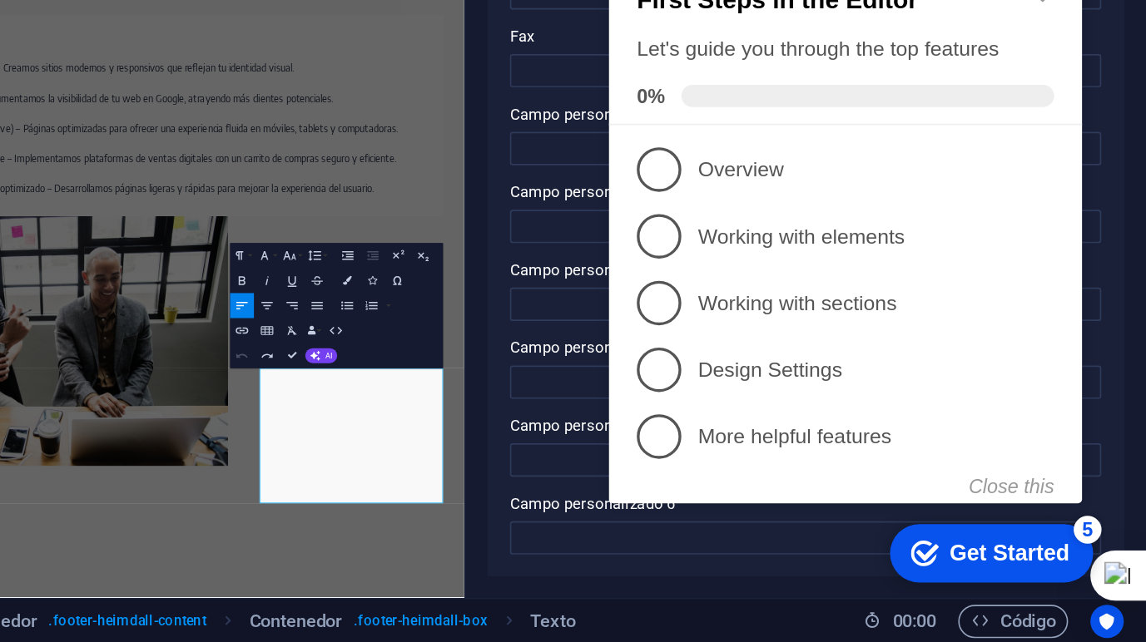
click at [791, 598] on div "Datos de contacto para este sitio web. Pueden usarse en cualquier parte del sit…" at bounding box center [942, 374] width 380 height 456
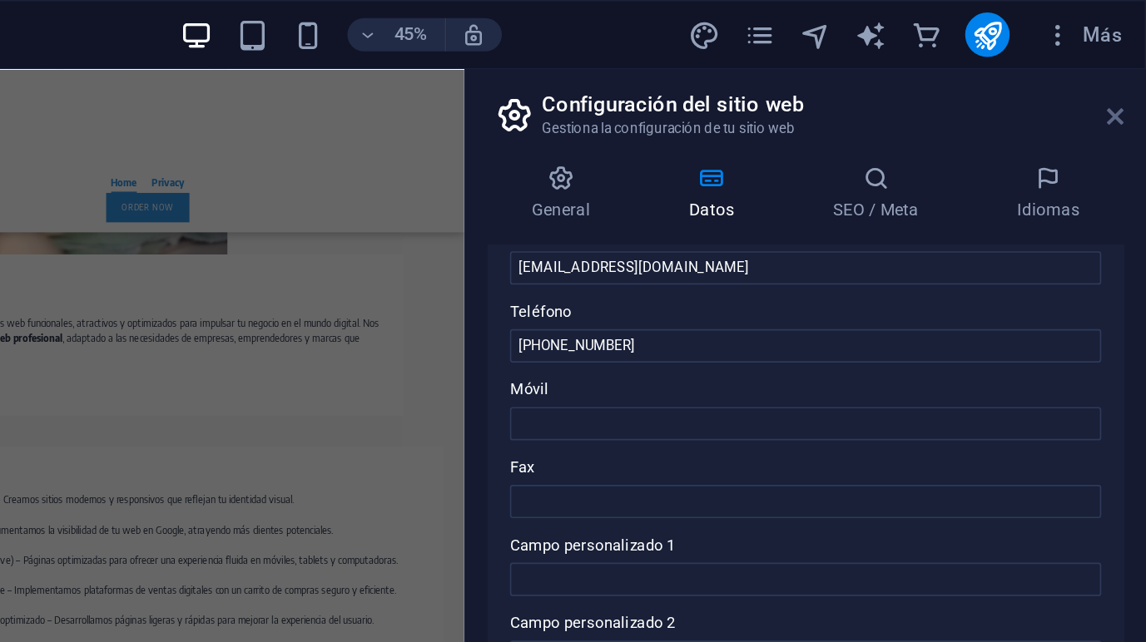
click at [1130, 69] on icon at bounding box center [1128, 69] width 10 height 13
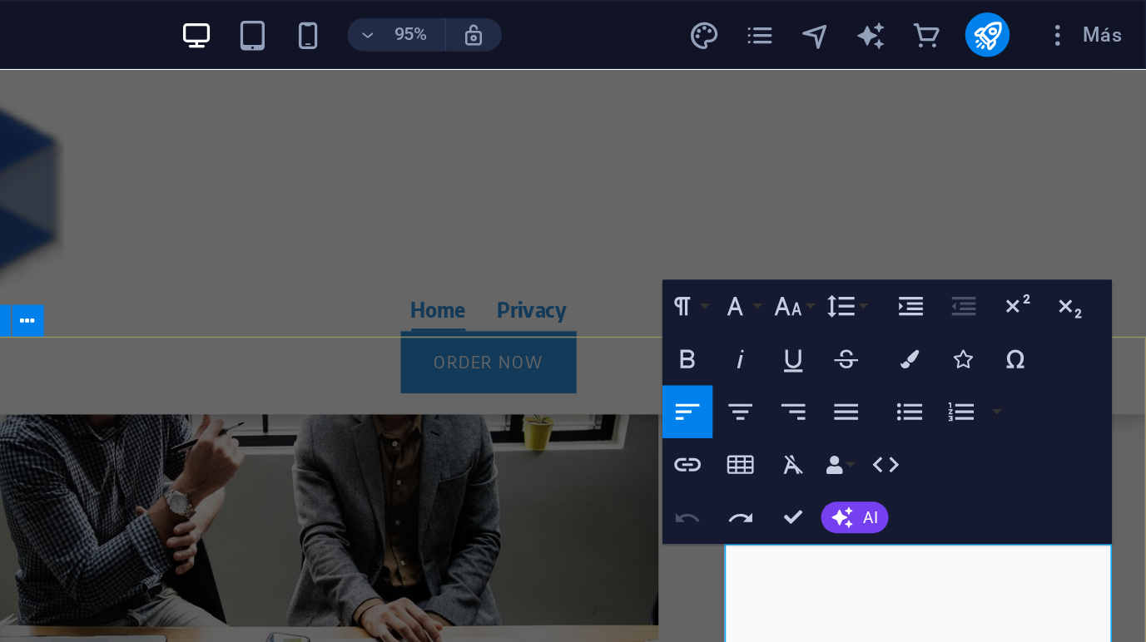
scroll to position [0, 0]
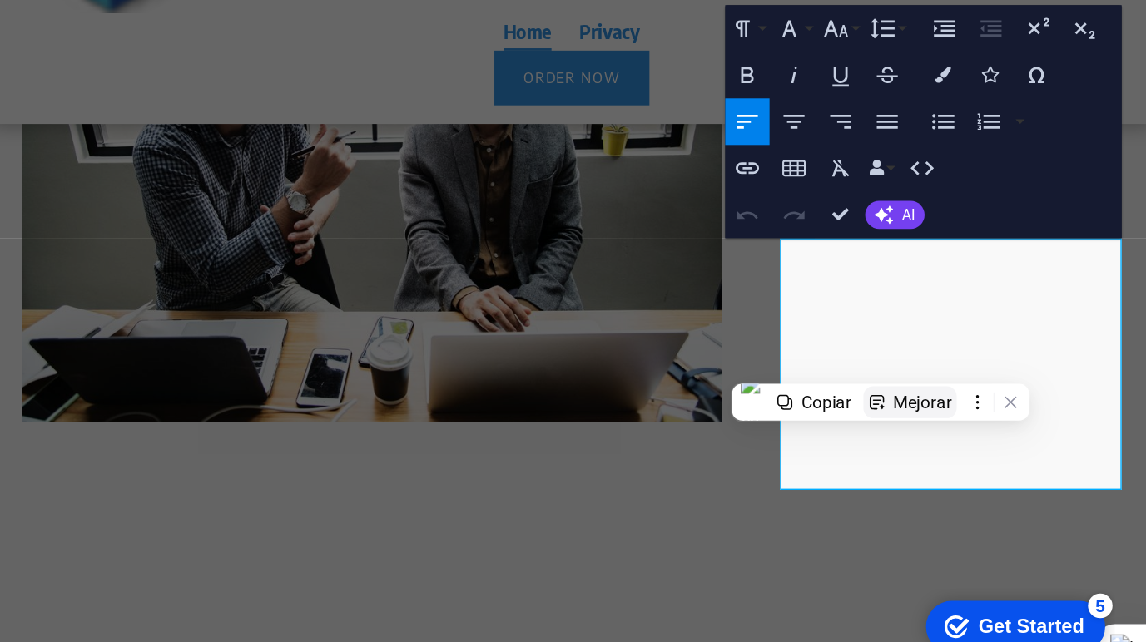
click at [996, 434] on div "Mejorar" at bounding box center [990, 436] width 40 height 13
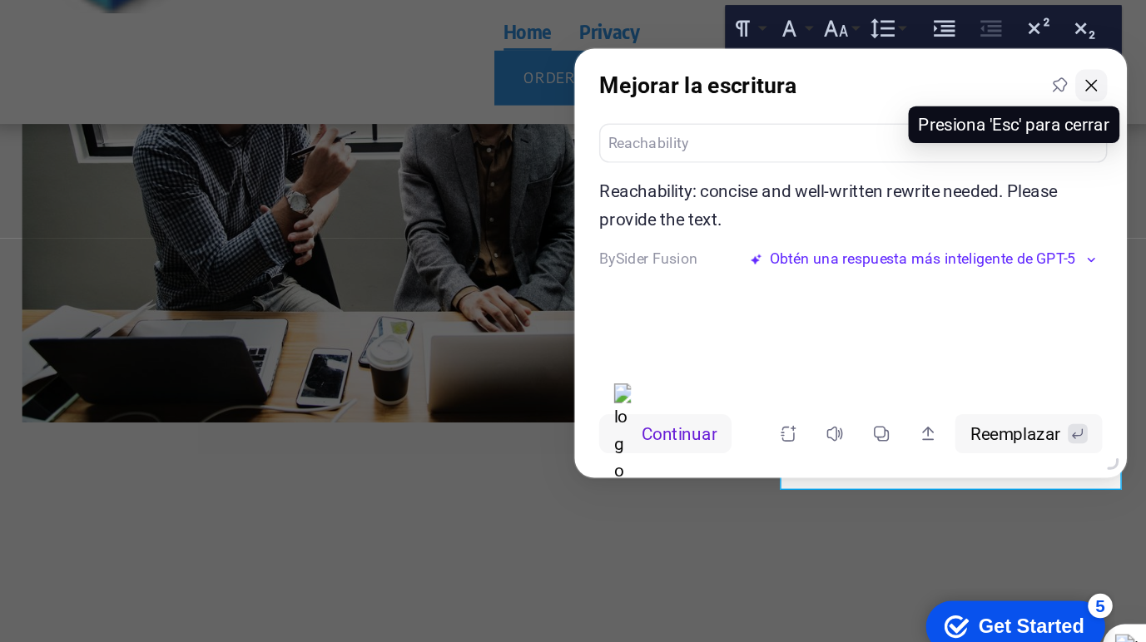
click at [1103, 222] on icon at bounding box center [1105, 222] width 12 height 12
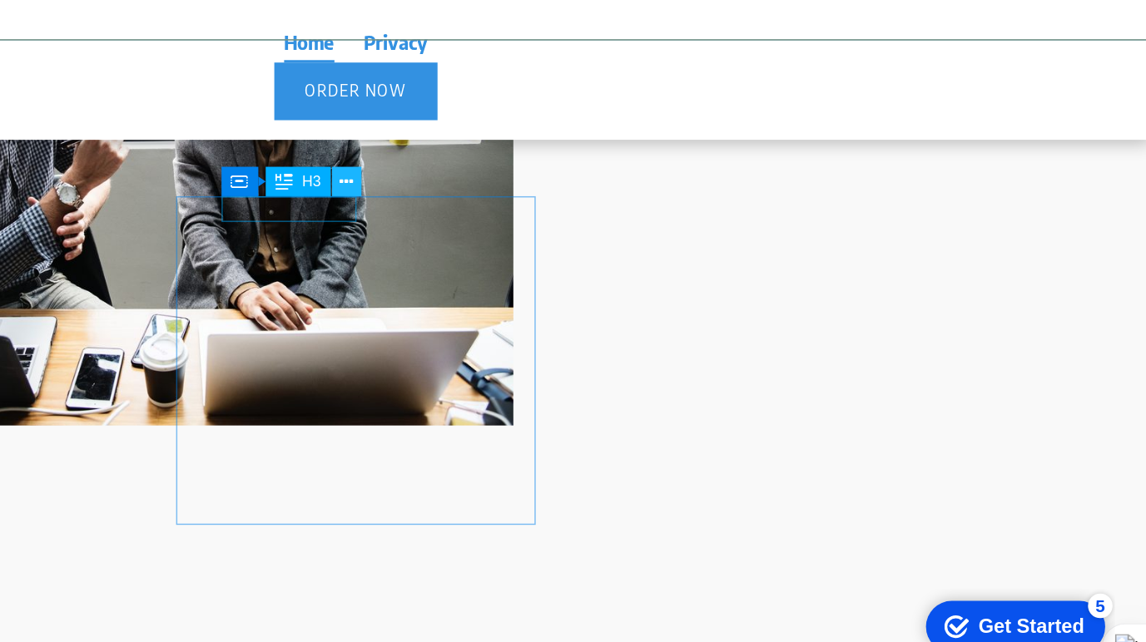
click at [600, 287] on icon at bounding box center [599, 287] width 9 height 17
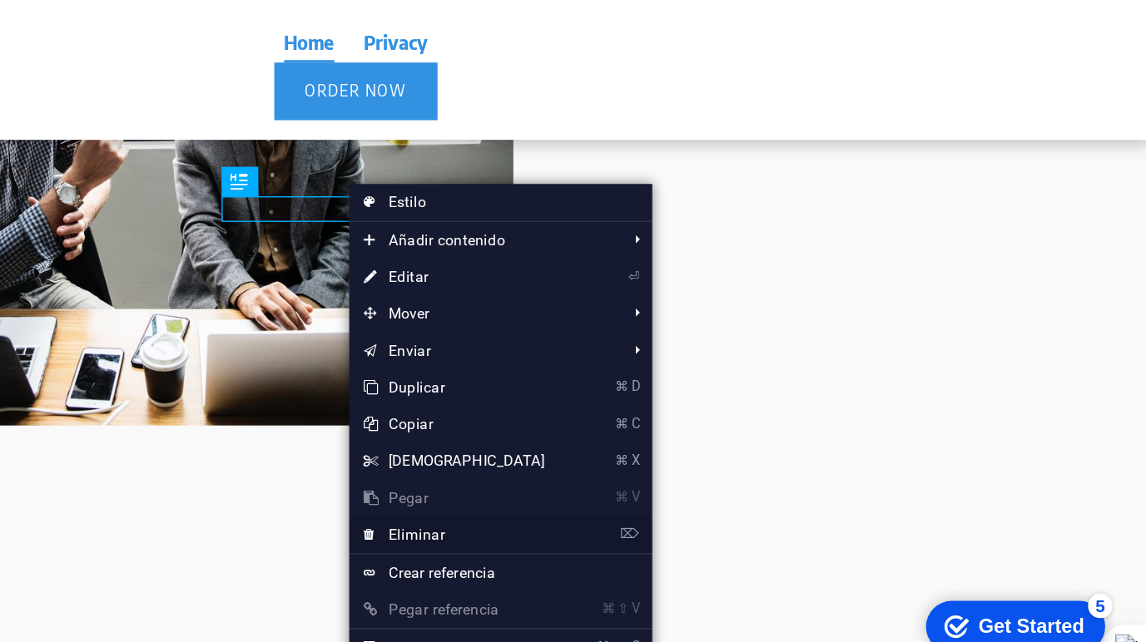
click at [645, 522] on link "⌦ Eliminar" at bounding box center [673, 526] width 143 height 25
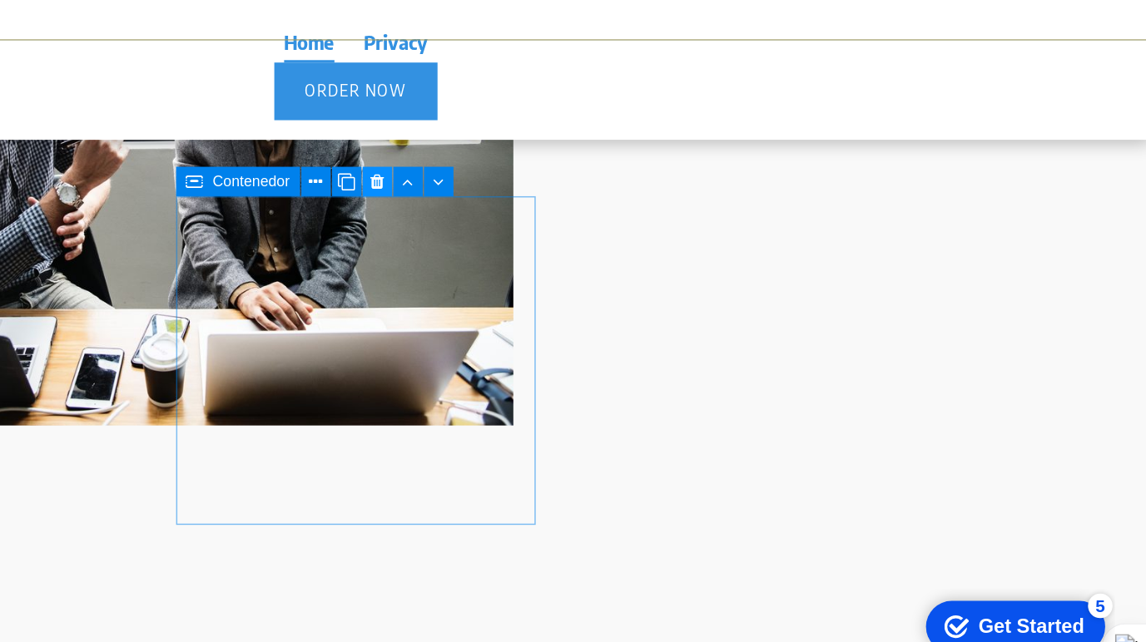
click at [620, 290] on icon at bounding box center [620, 287] width 9 height 17
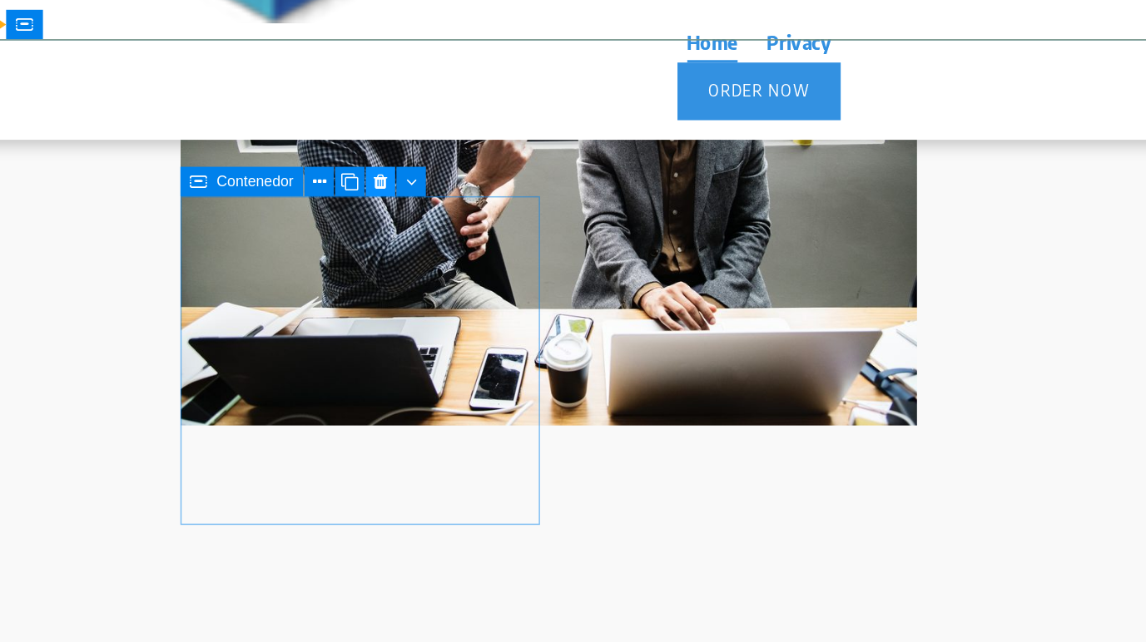
click at [350, 284] on icon at bounding box center [349, 287] width 9 height 17
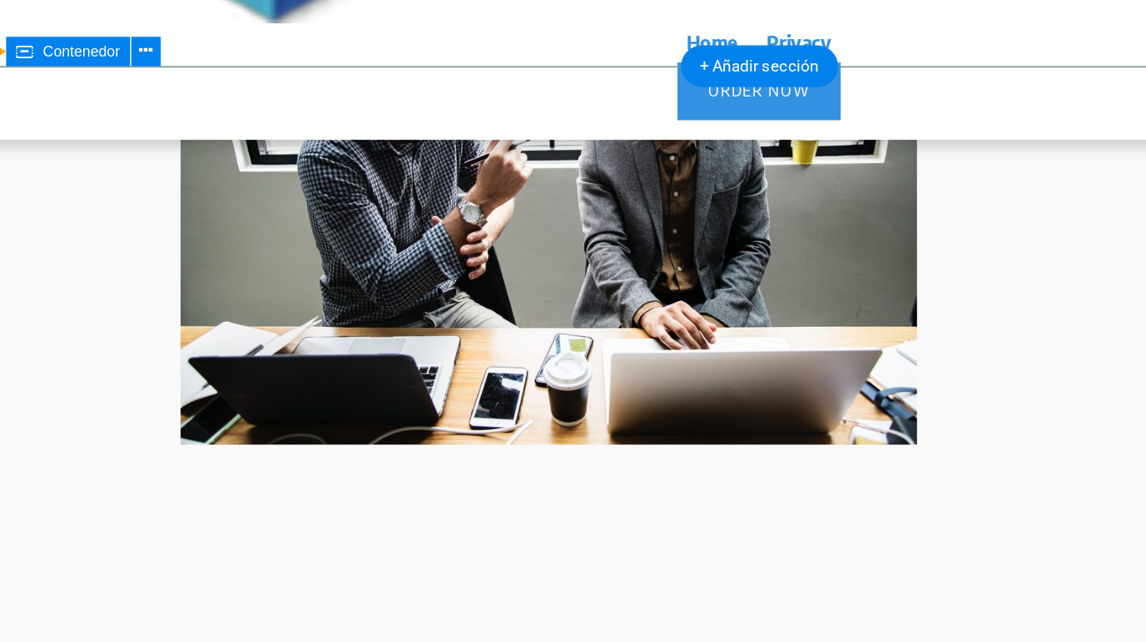
scroll to position [3250, 0]
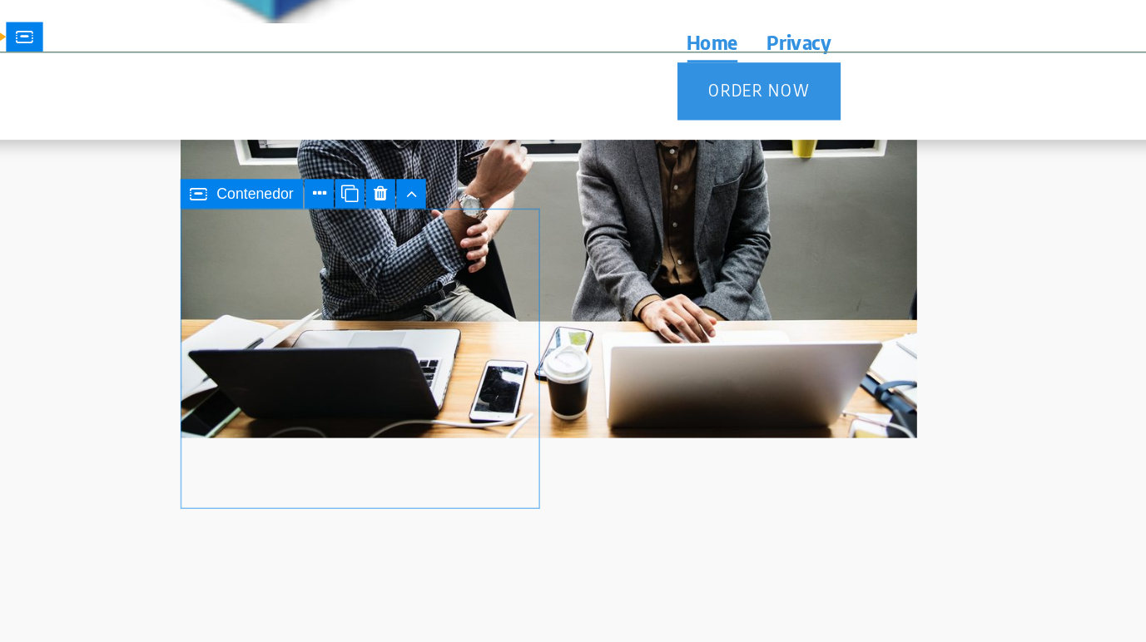
click at [227, 298] on icon at bounding box center [227, 295] width 12 height 20
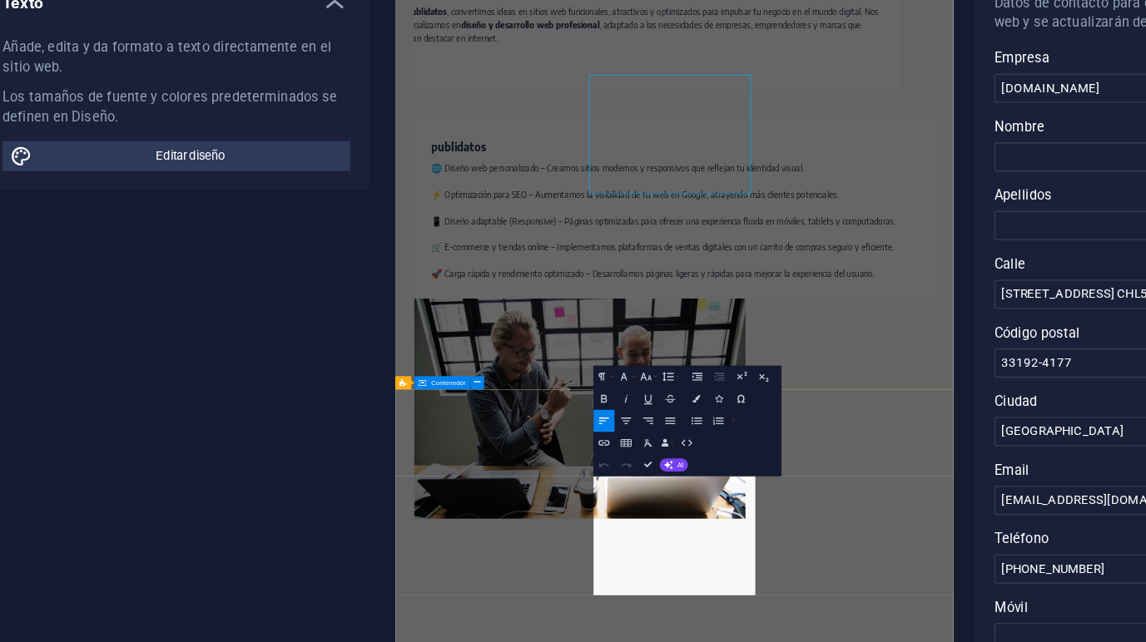
scroll to position [3172, 0]
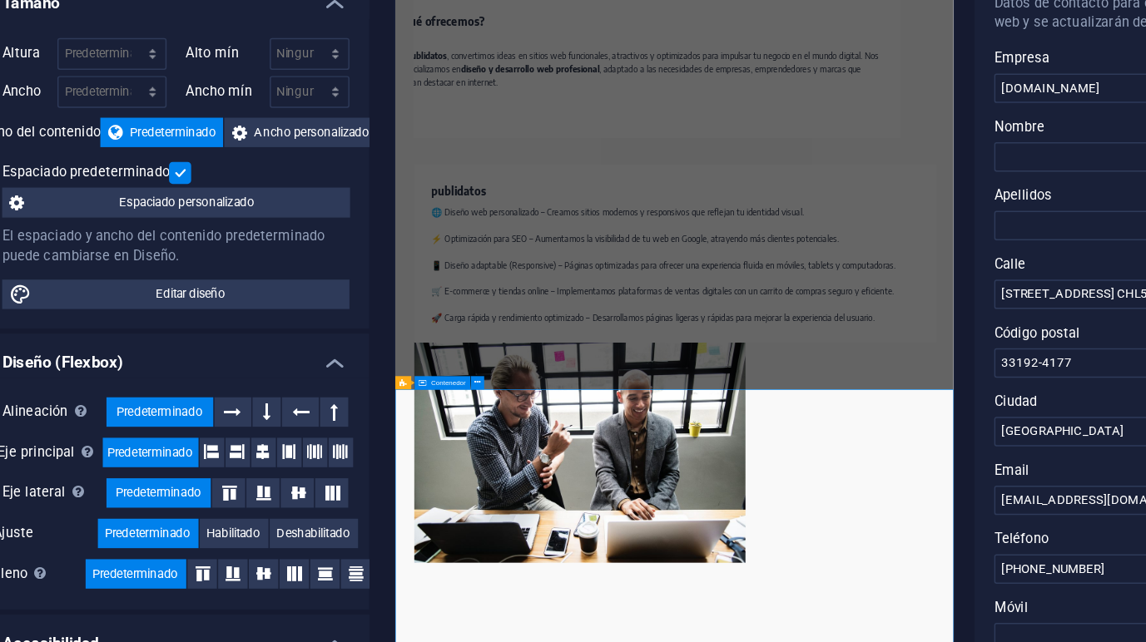
click at [786, 365] on input "[STREET_ADDRESS] CHL591877" at bounding box center [943, 364] width 354 height 20
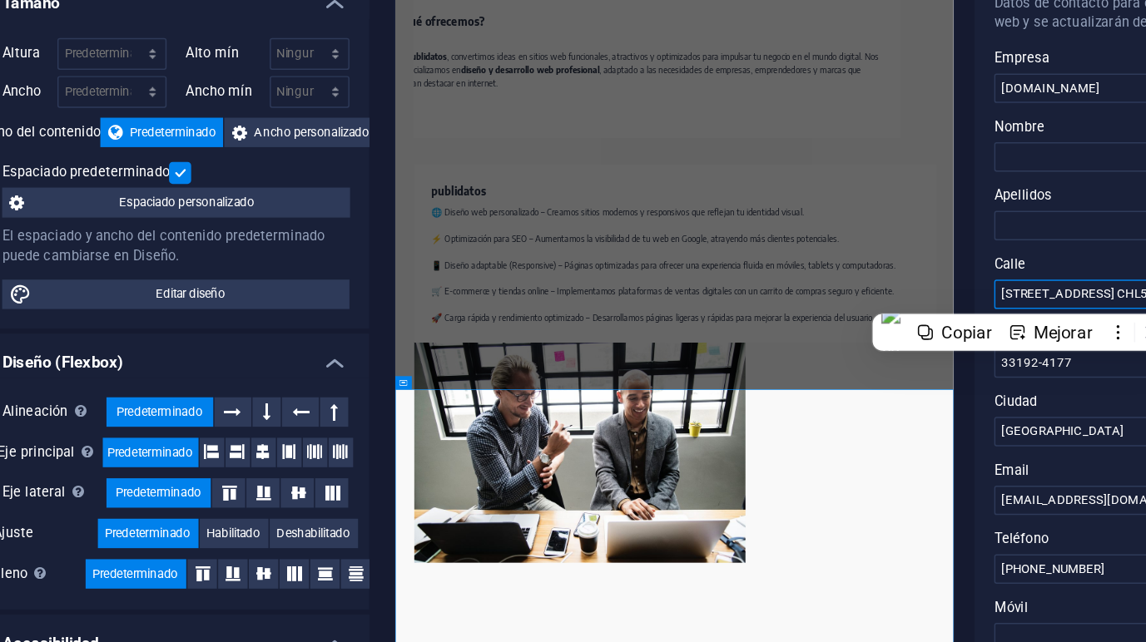
click at [786, 365] on input "[STREET_ADDRESS] CHL591877" at bounding box center [943, 364] width 354 height 20
paste input "[STREET_ADDRESS],"
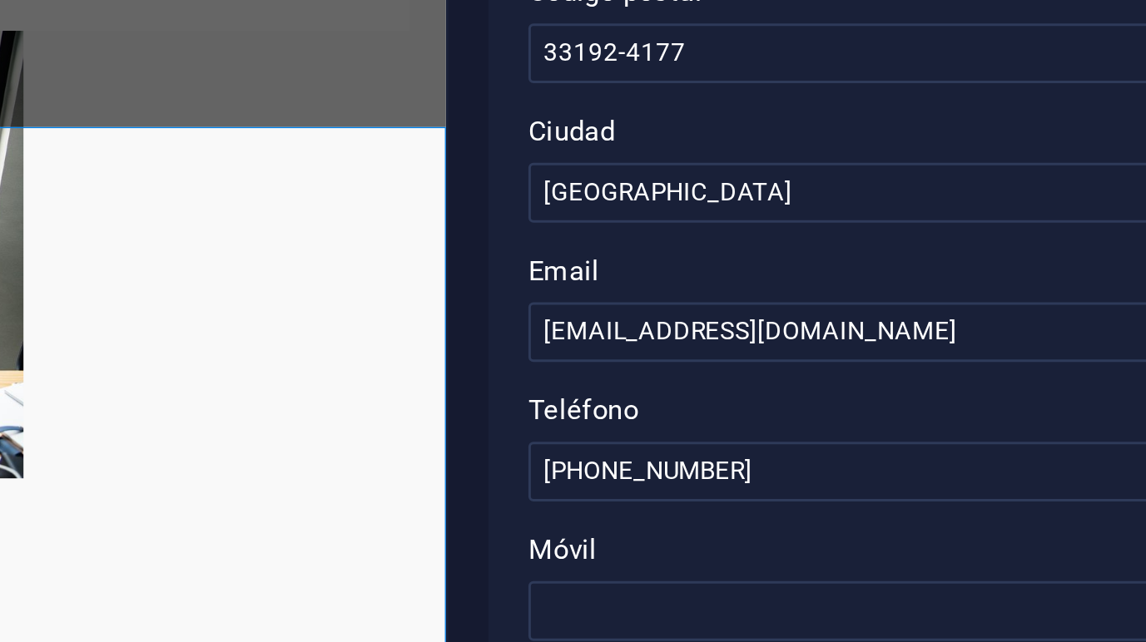
scroll to position [0, 0]
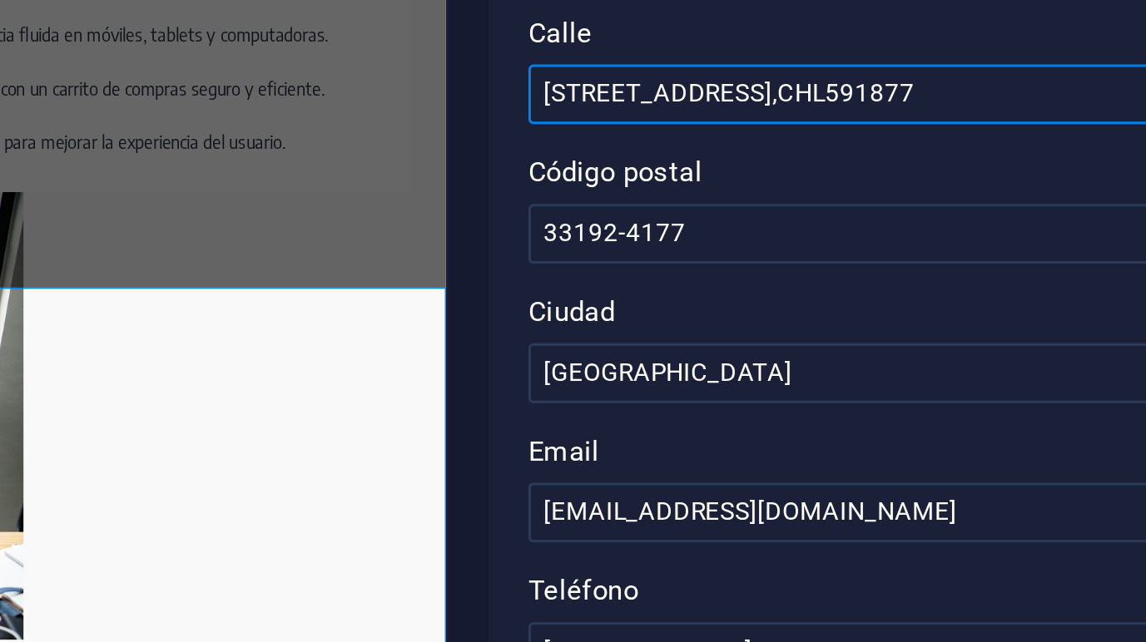
type input "[STREET_ADDRESS],CHL591877"
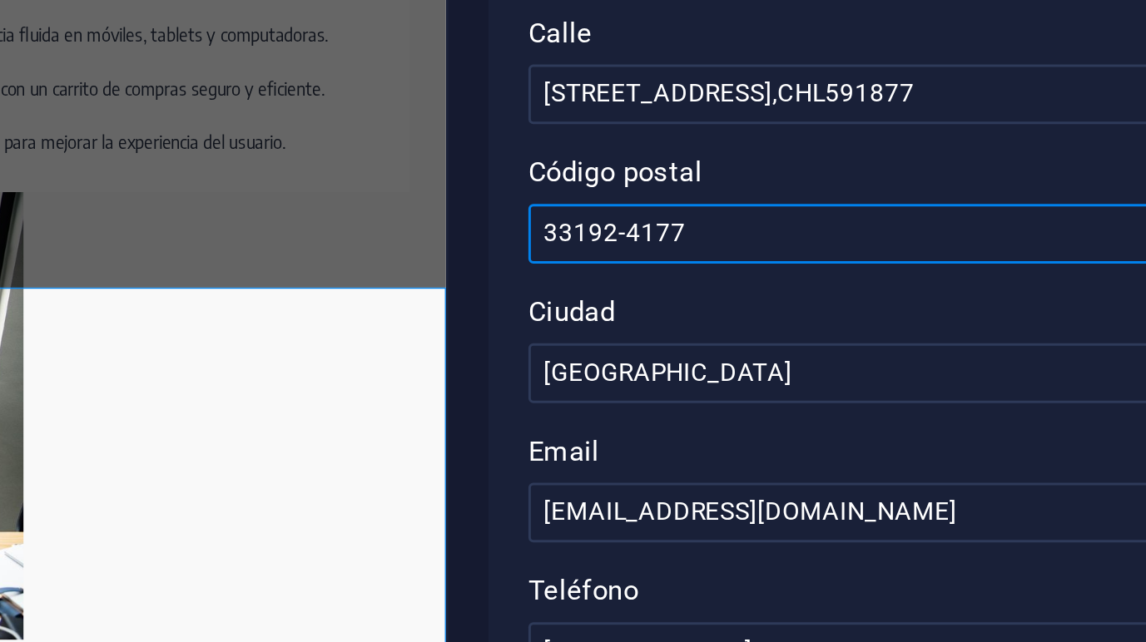
click at [800, 412] on input "33192-4177" at bounding box center [943, 410] width 354 height 20
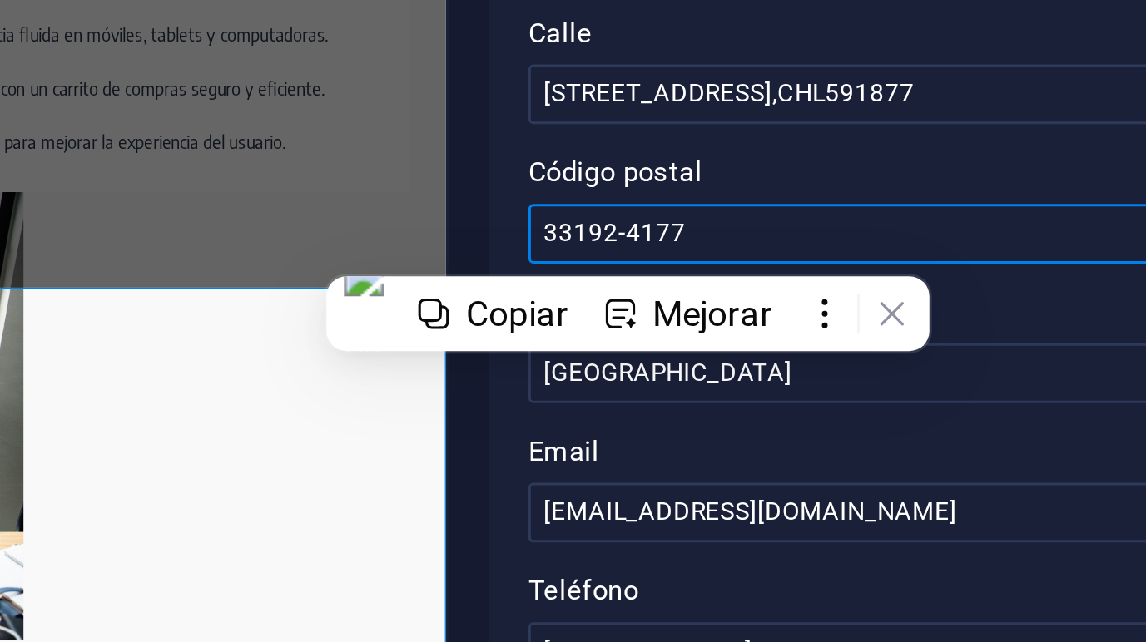
click at [800, 412] on input "33192-4177" at bounding box center [943, 410] width 354 height 20
paste input "28823"
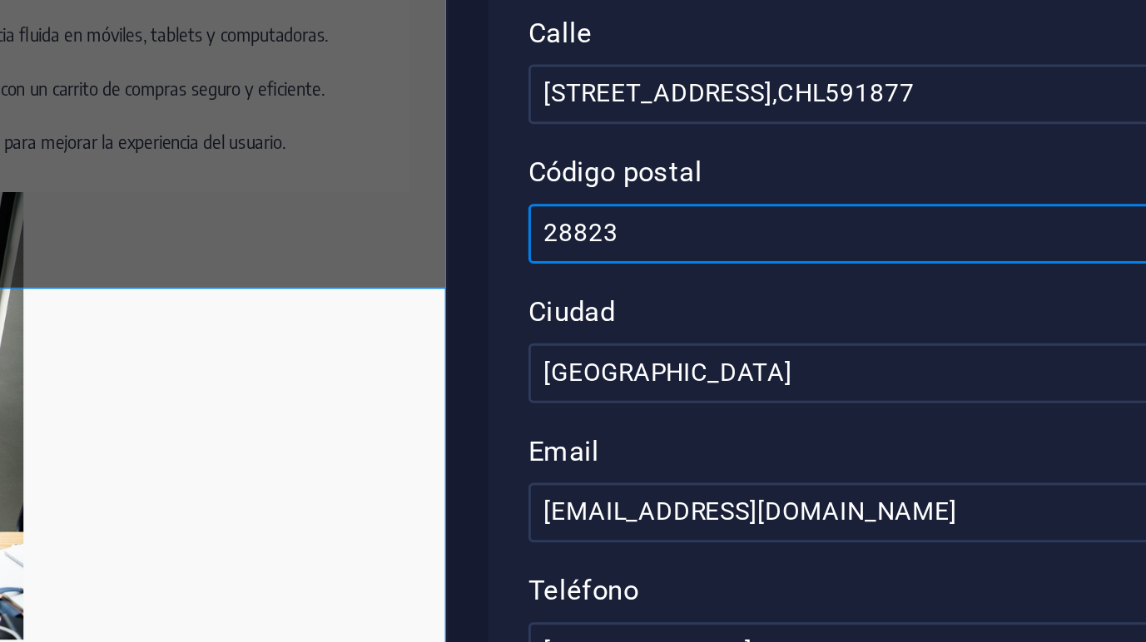
type input "28823"
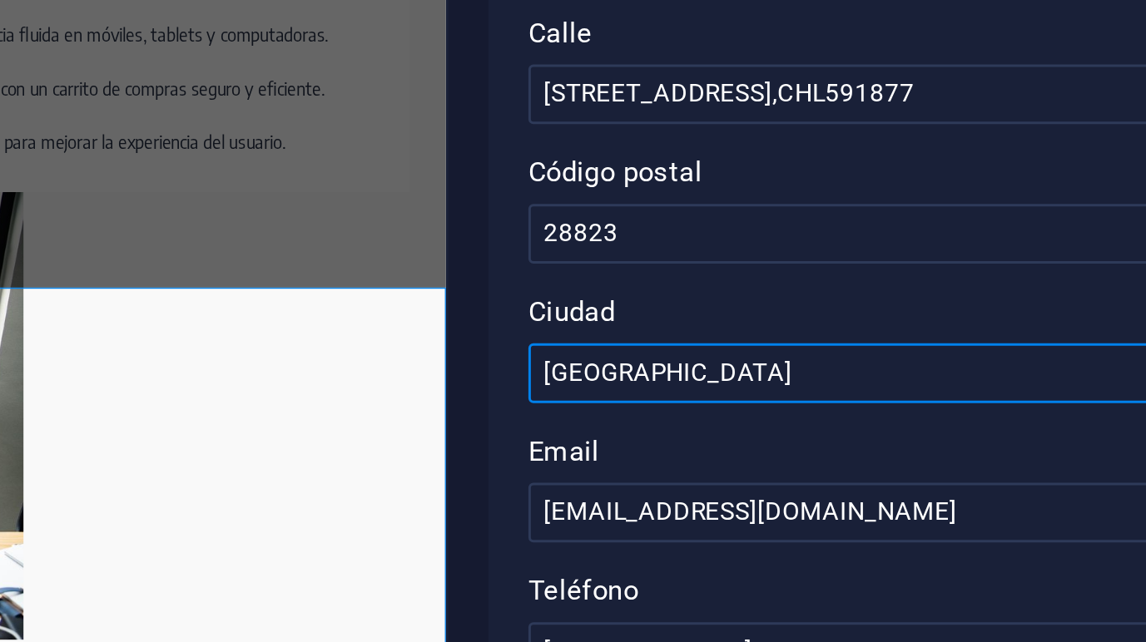
click at [801, 456] on input "[GEOGRAPHIC_DATA]" at bounding box center [943, 457] width 354 height 20
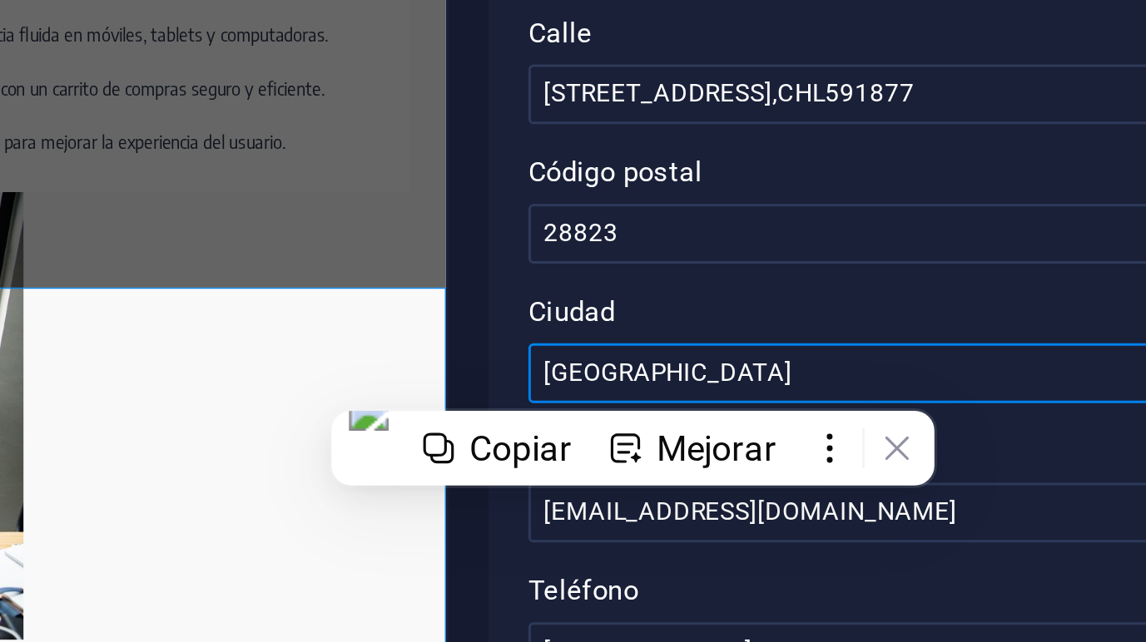
paste input "adrid"
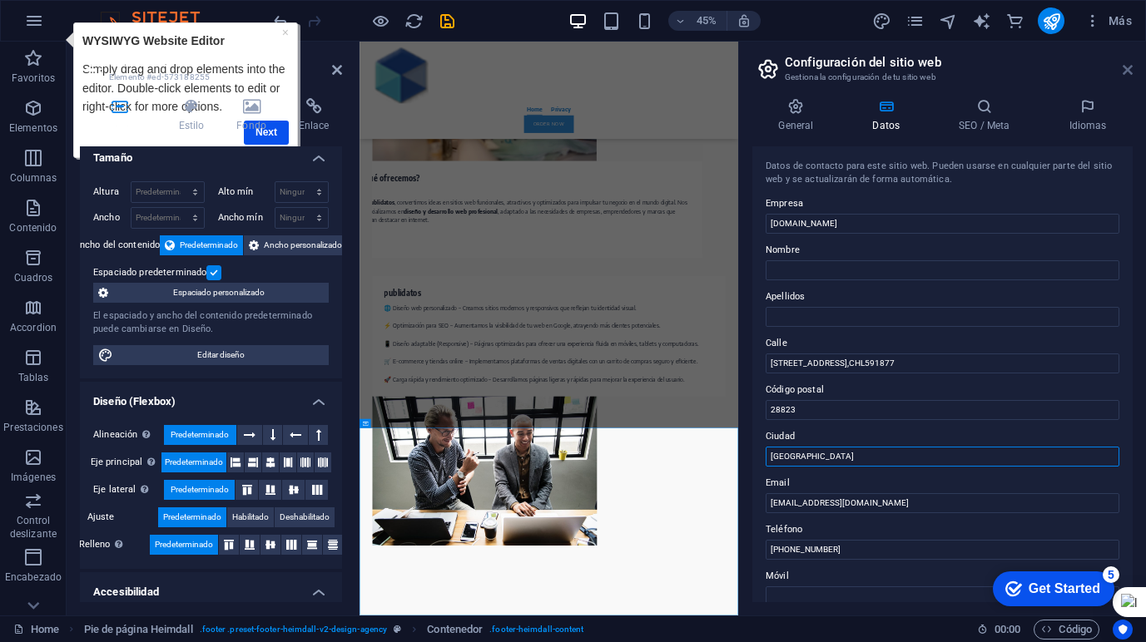
type input "[GEOGRAPHIC_DATA]"
click at [1129, 72] on icon at bounding box center [1128, 69] width 10 height 13
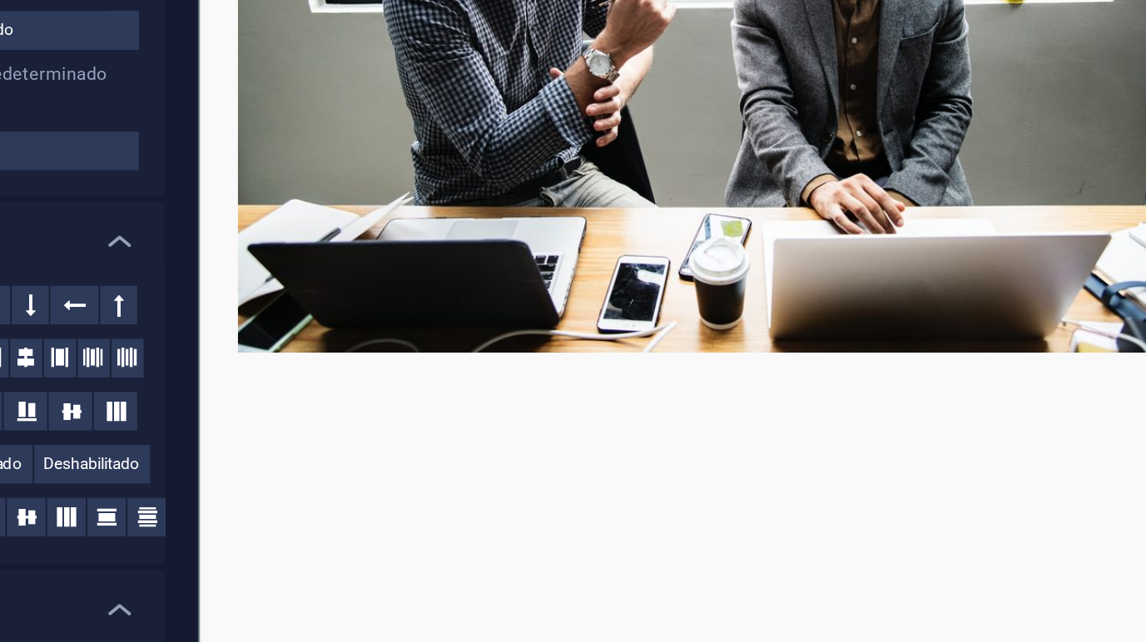
scroll to position [19, 0]
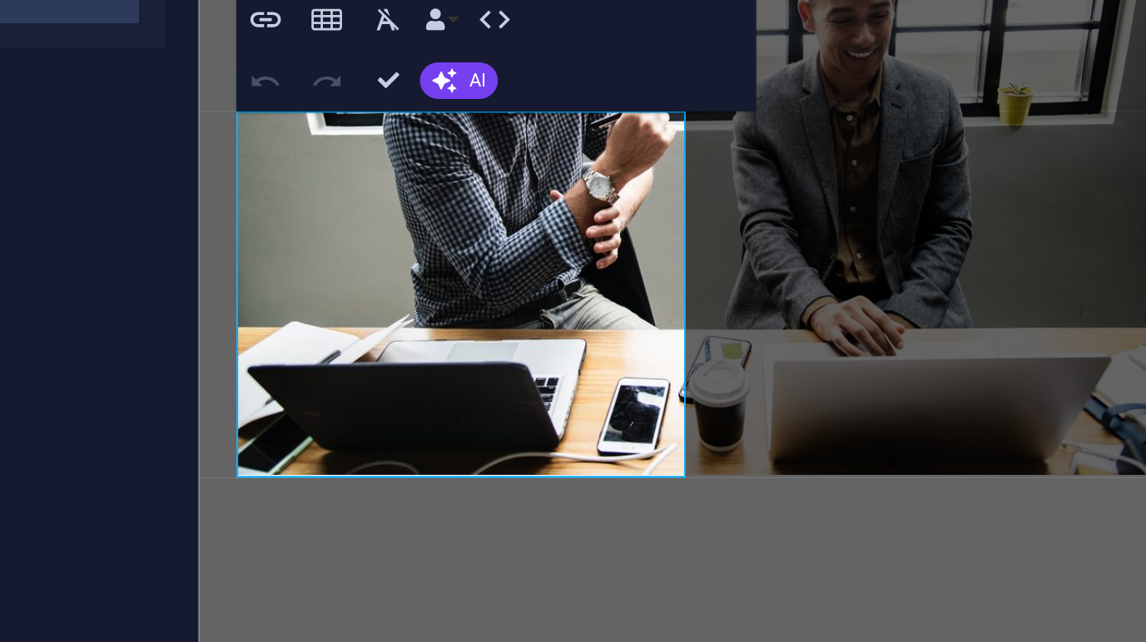
click at [441, 325] on div "Paragraph Format Normal Heading 1 Heading 2 Heading 3 Heading 4 Heading 5 Headi…" at bounding box center [514, 246] width 269 height 158
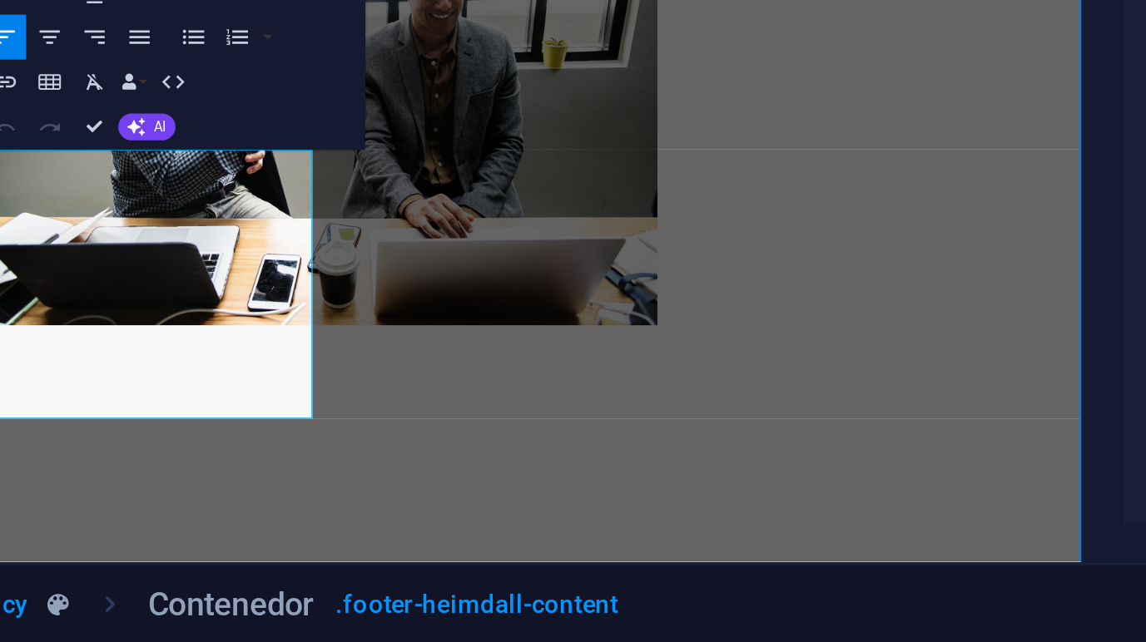
scroll to position [3247, 0]
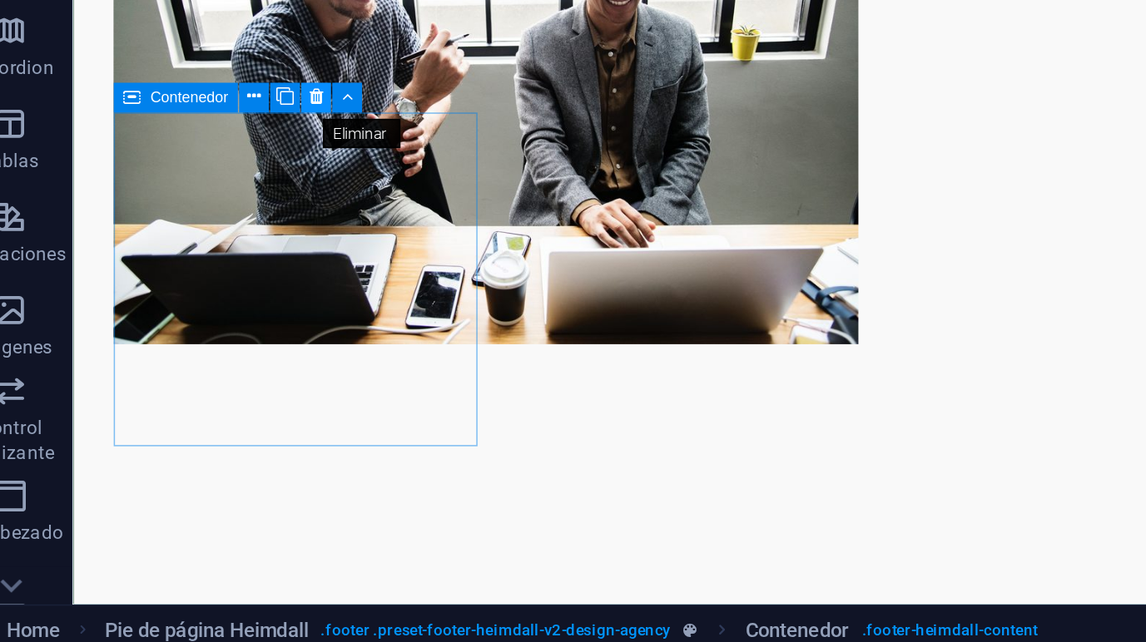
click at [195, 341] on icon at bounding box center [197, 344] width 7 height 14
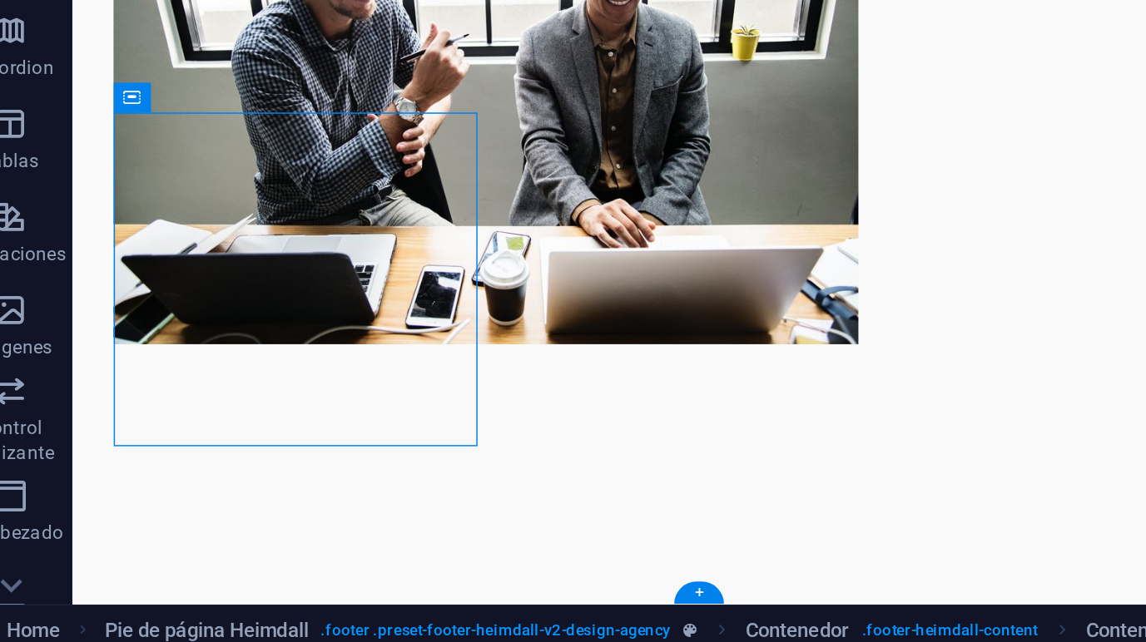
drag, startPoint x: 171, startPoint y: -119, endPoint x: 517, endPoint y: -73, distance: 348.4
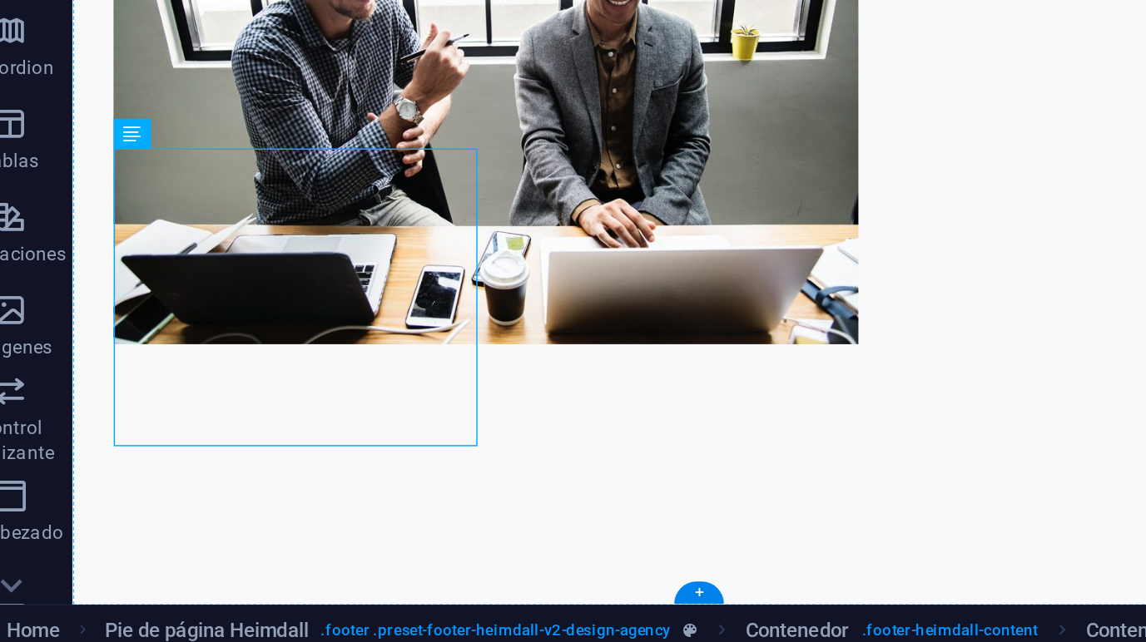
drag, startPoint x: 336, startPoint y: 12, endPoint x: 556, endPoint y: 0, distance: 220.1
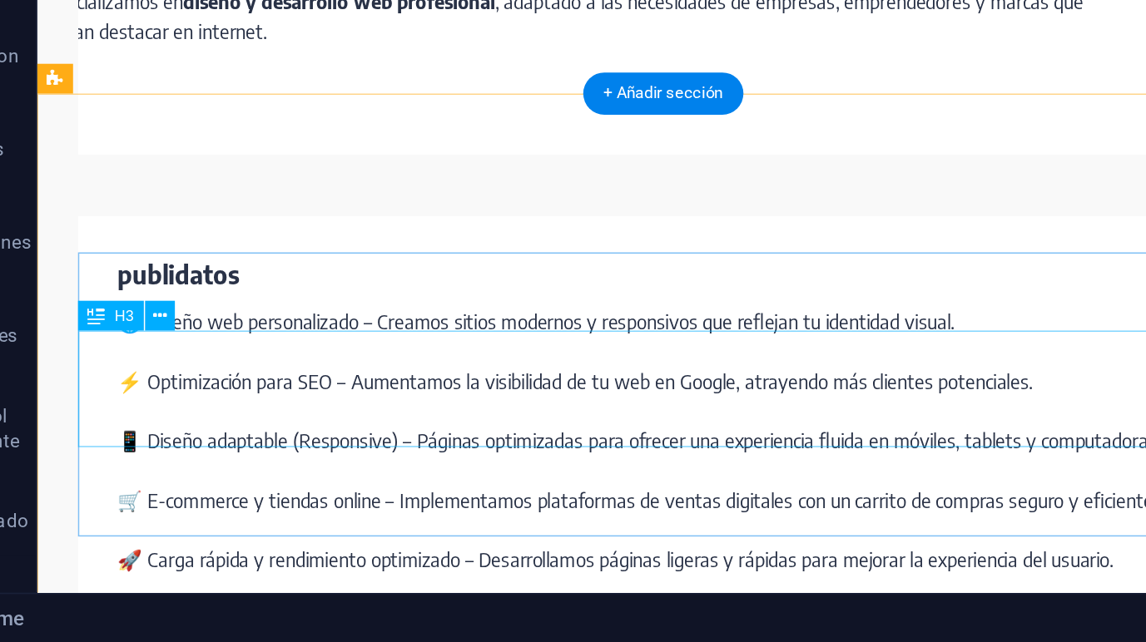
scroll to position [2719, 0]
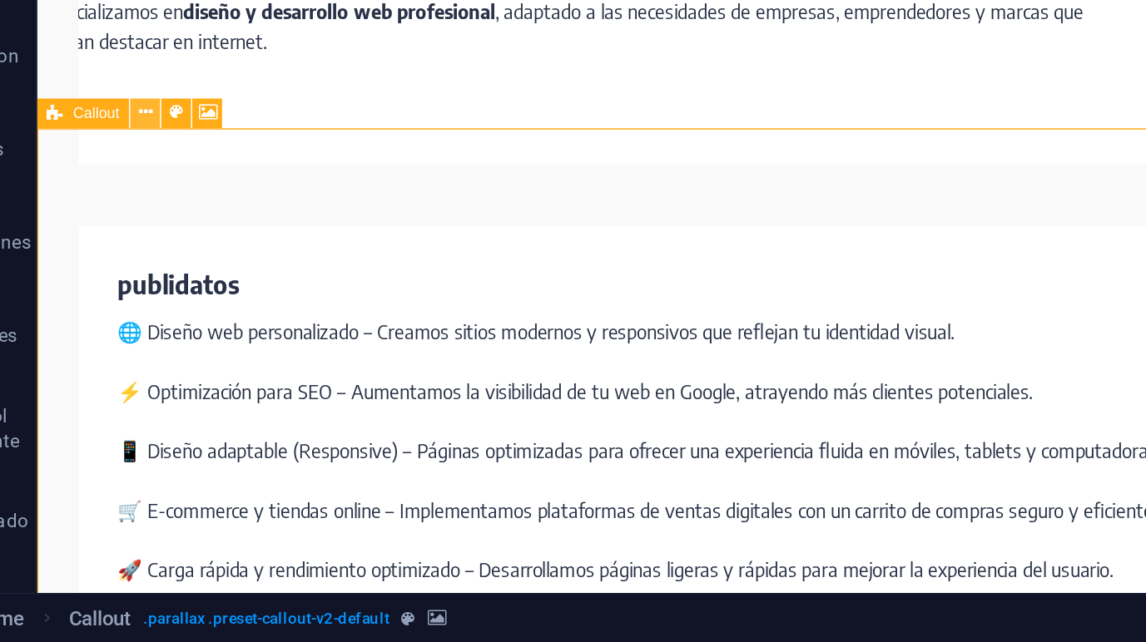
click at [122, 361] on icon at bounding box center [124, 358] width 7 height 14
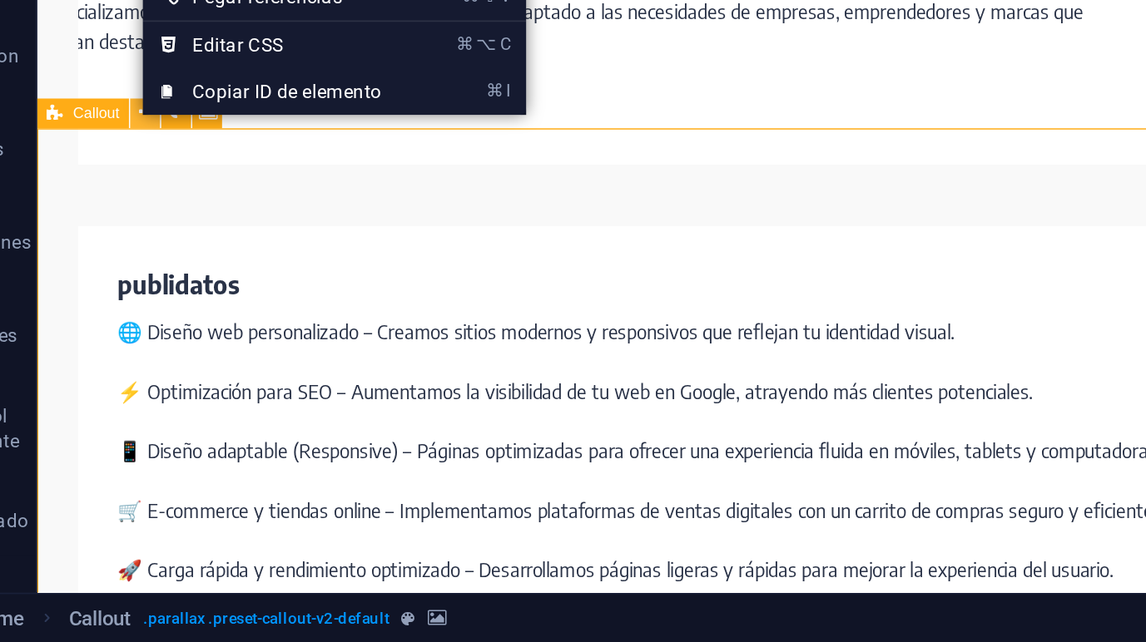
scroll to position [0, 0]
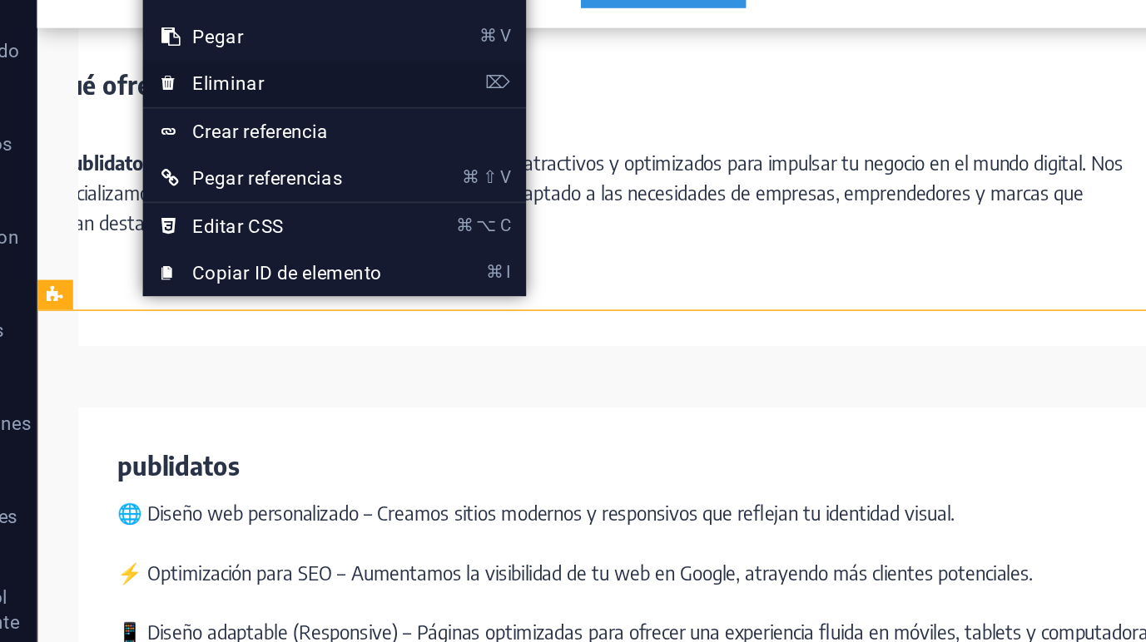
click at [151, 246] on link "⌦ Eliminar" at bounding box center [194, 245] width 143 height 25
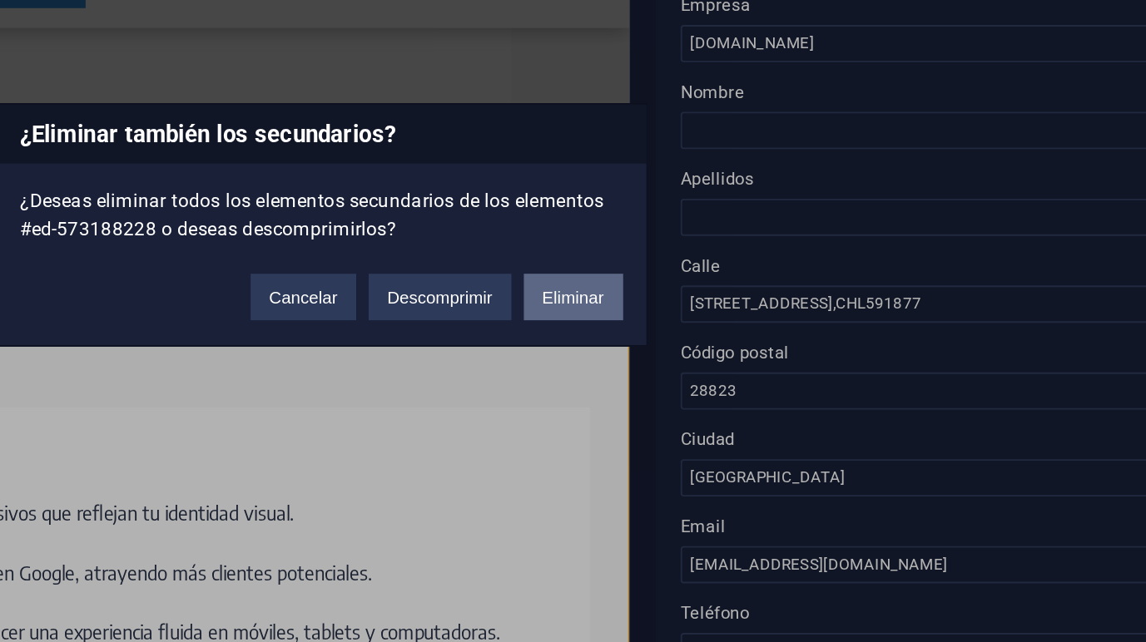
click at [706, 352] on button "Eliminar" at bounding box center [708, 360] width 53 height 25
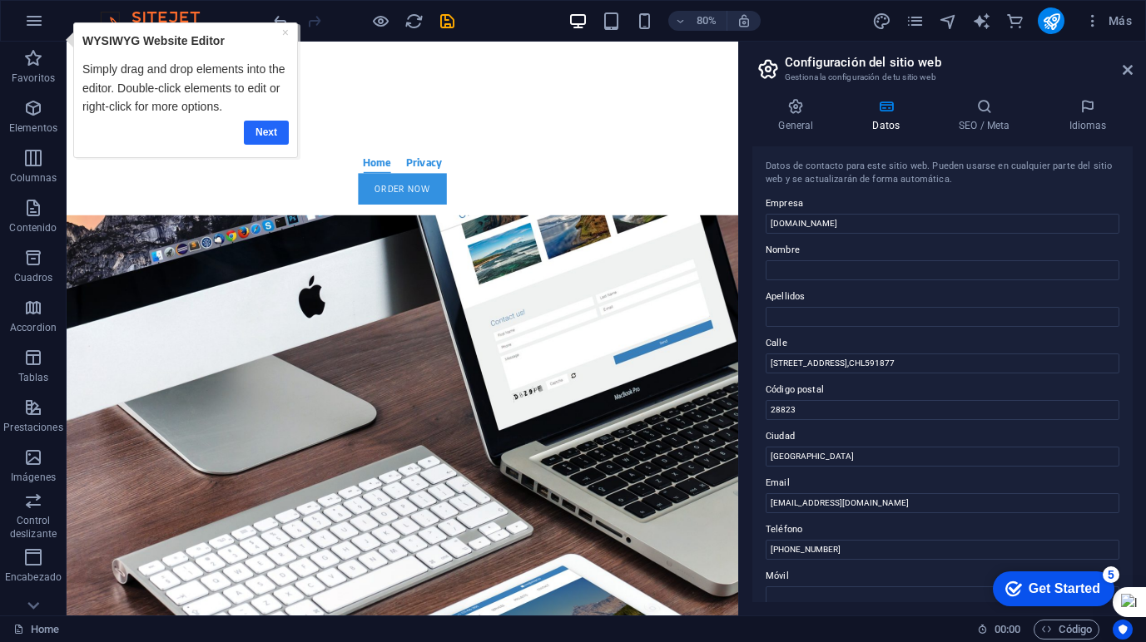
click at [267, 128] on link "Next" at bounding box center [266, 133] width 45 height 24
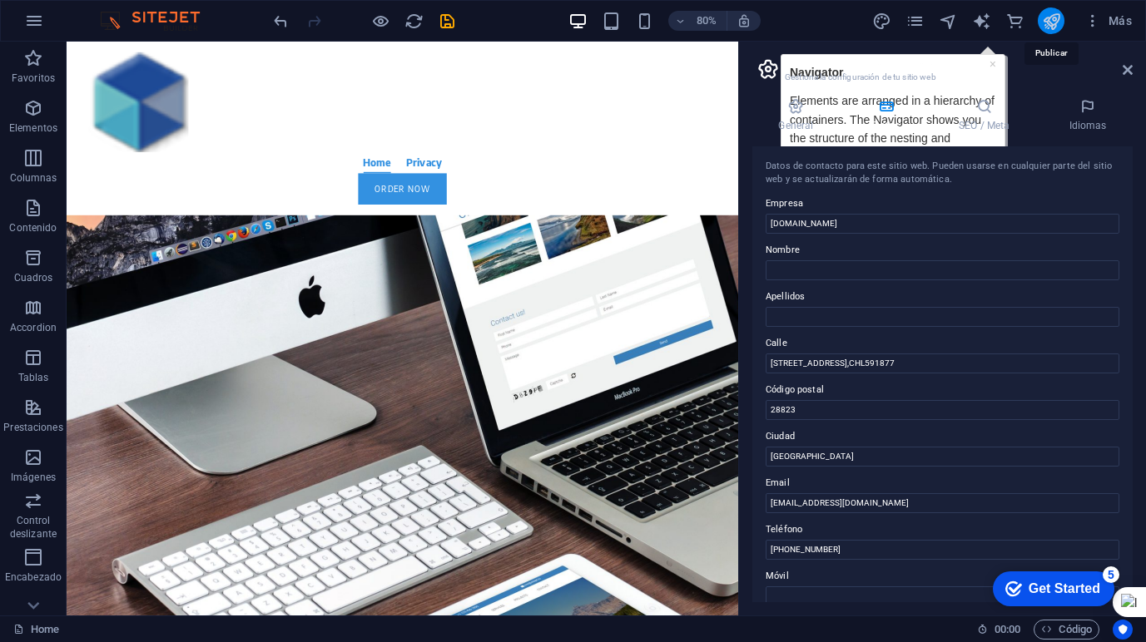
click at [1054, 22] on icon "publish" at bounding box center [1051, 21] width 19 height 19
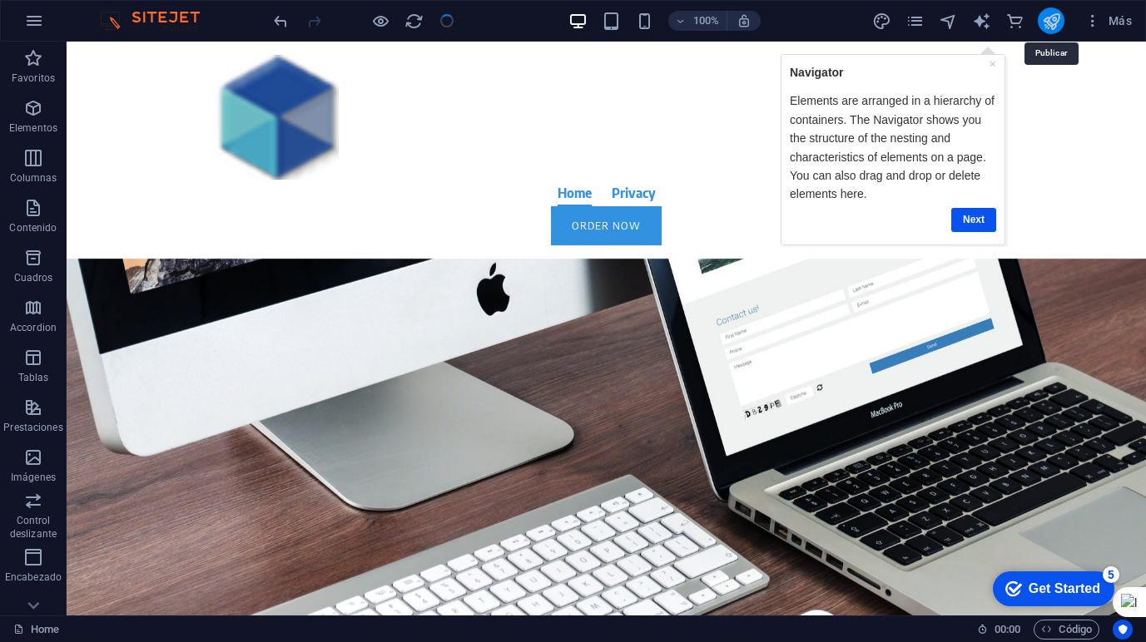
click at [1047, 20] on icon "publish" at bounding box center [1051, 21] width 19 height 19
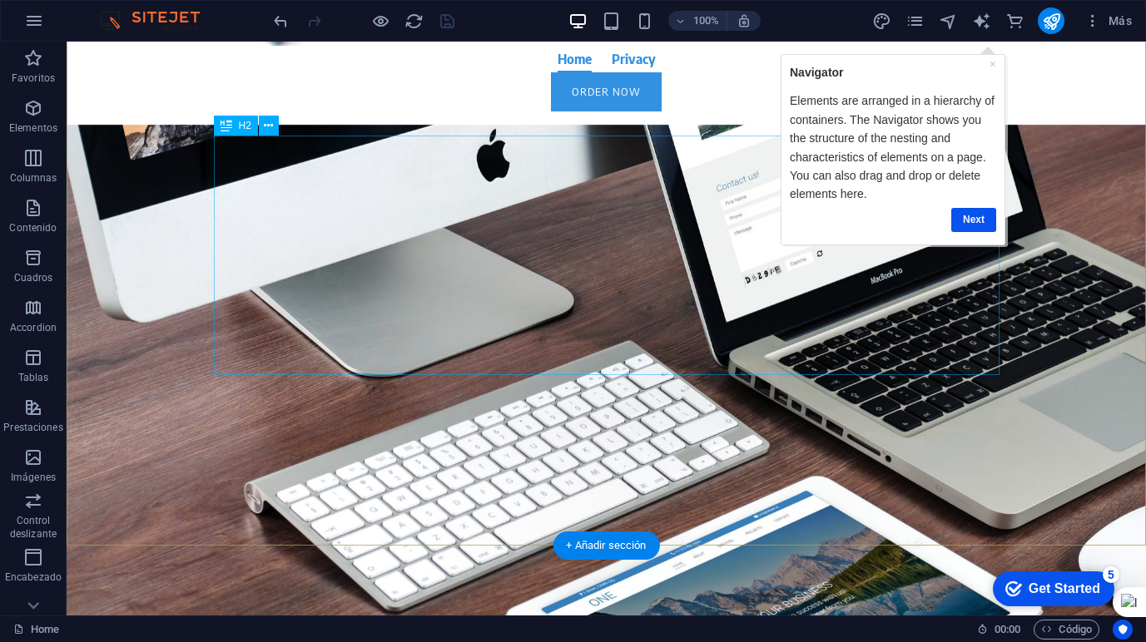
scroll to position [235, 0]
